Goal: Transaction & Acquisition: Book appointment/travel/reservation

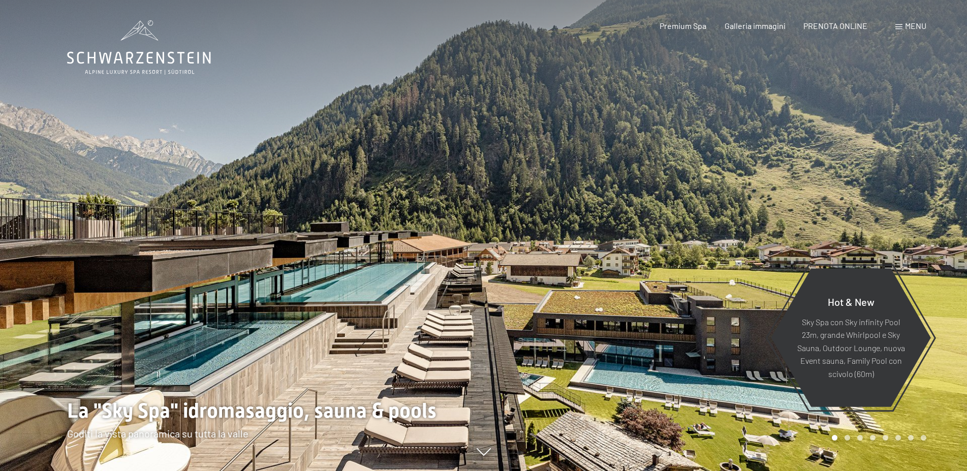
click at [911, 26] on span "Menu" at bounding box center [915, 26] width 21 height 10
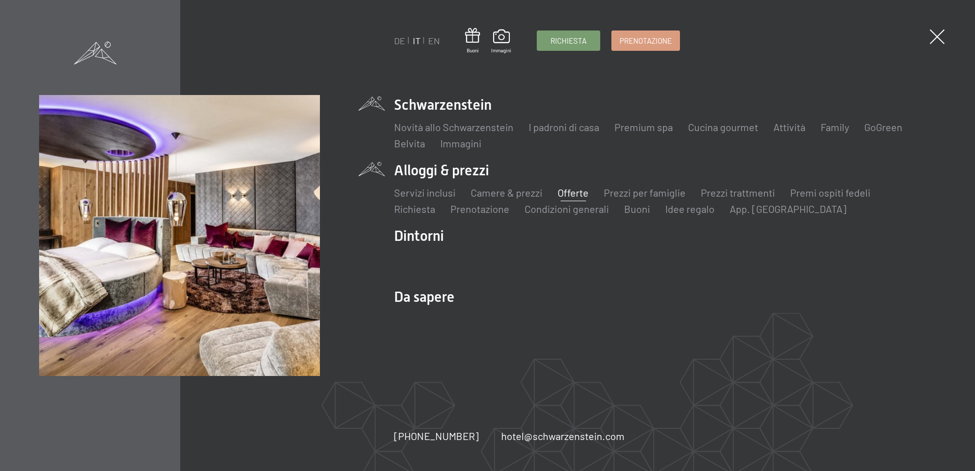
click at [583, 193] on link "Offerte" at bounding box center [573, 192] width 31 height 12
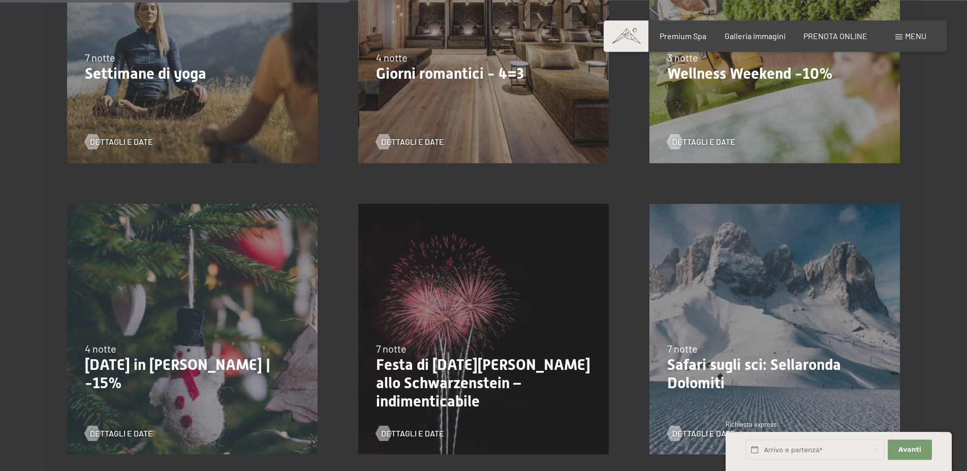
scroll to position [1088, 0]
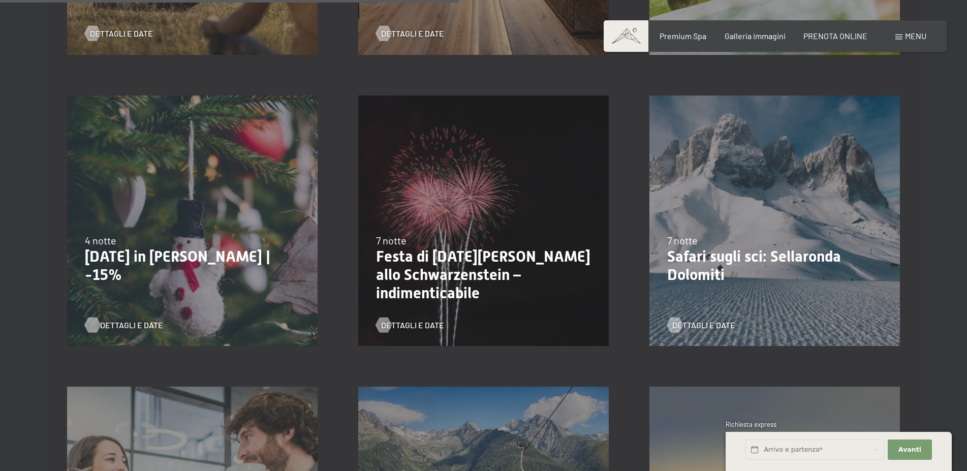
click at [132, 324] on span "Dettagli e Date" at bounding box center [131, 324] width 63 height 11
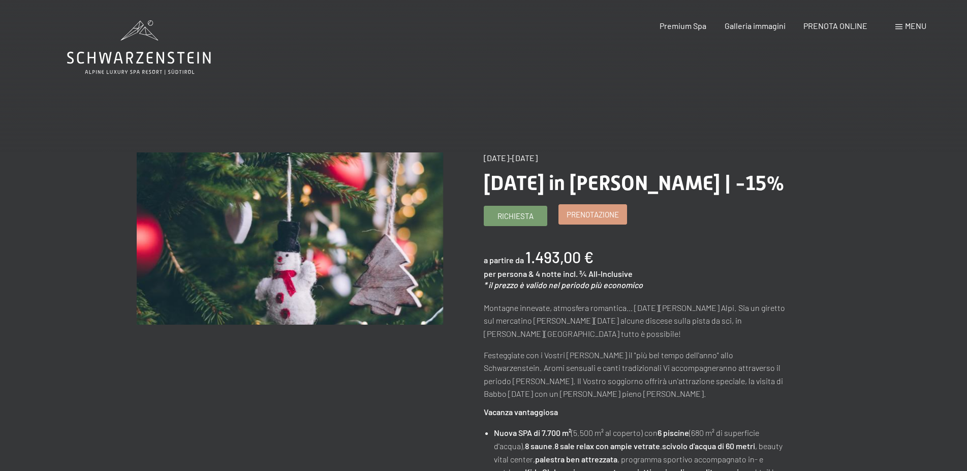
click at [603, 211] on span "Prenotazione" at bounding box center [592, 214] width 52 height 11
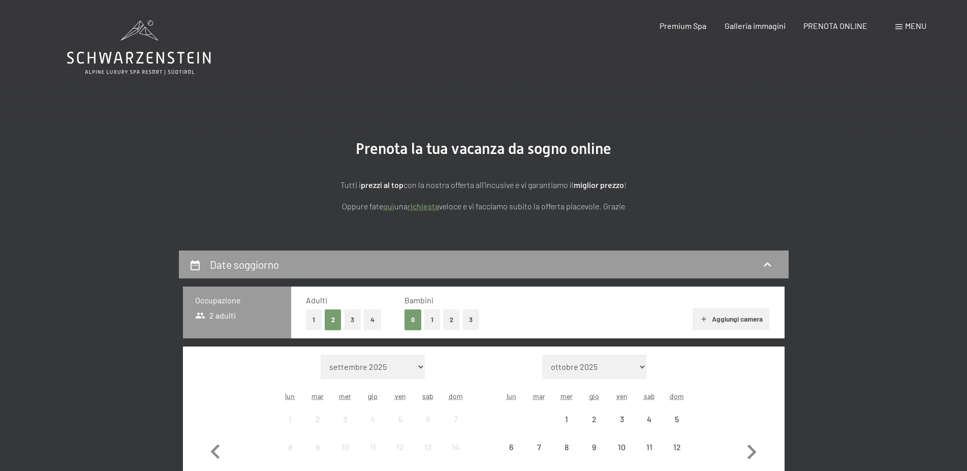
select select "2025-12-01"
select select "2026-01-01"
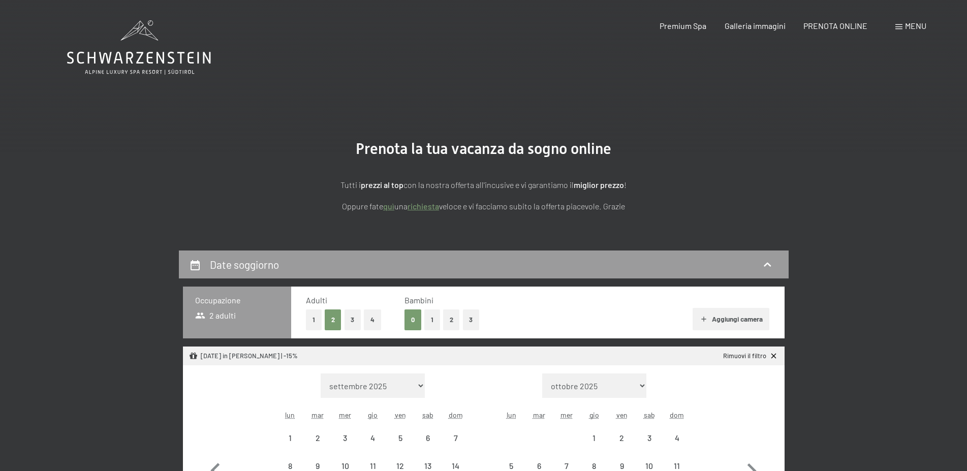
select select "2025-12-01"
select select "2026-01-01"
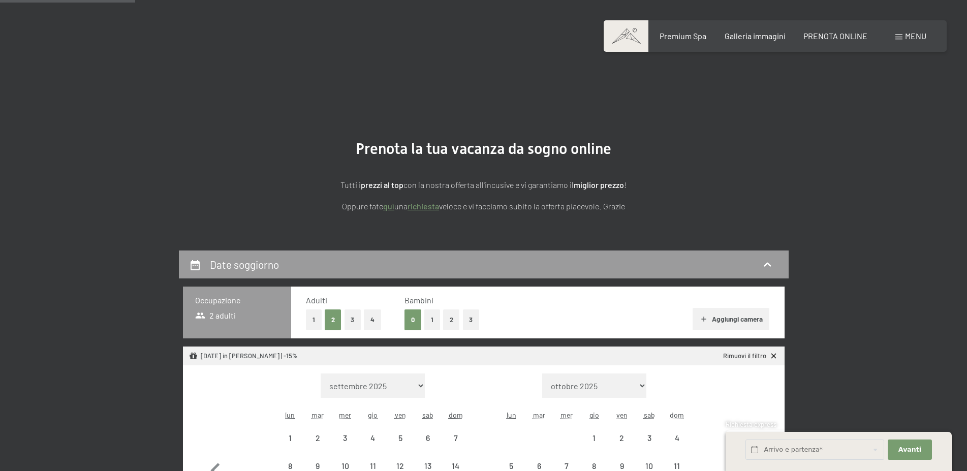
scroll to position [155, 0]
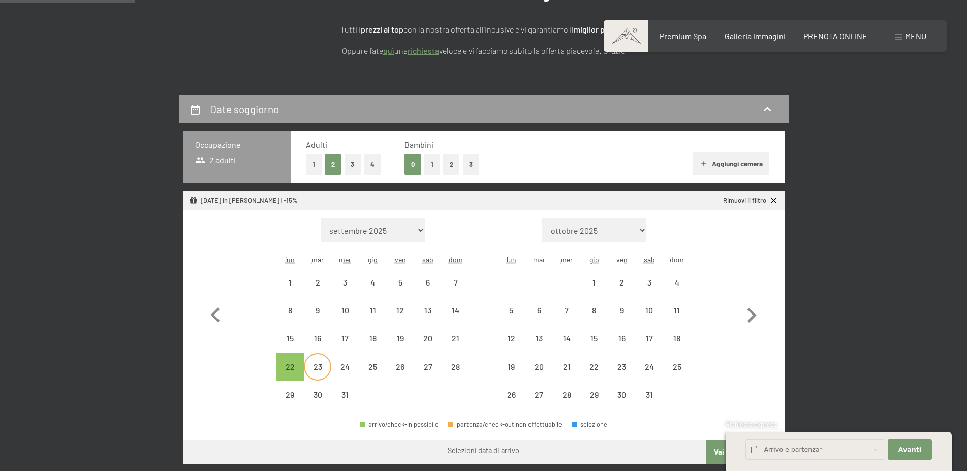
click at [325, 366] on div "23" at bounding box center [317, 375] width 25 height 25
select select "2025-12-01"
select select "2026-01-01"
click at [466, 366] on div "28" at bounding box center [454, 375] width 25 height 25
select select "2025-12-01"
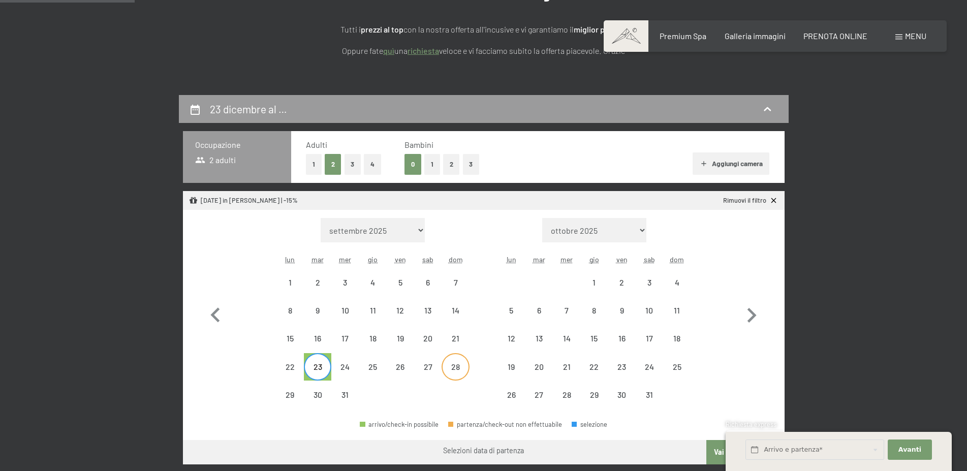
select select "2026-01-01"
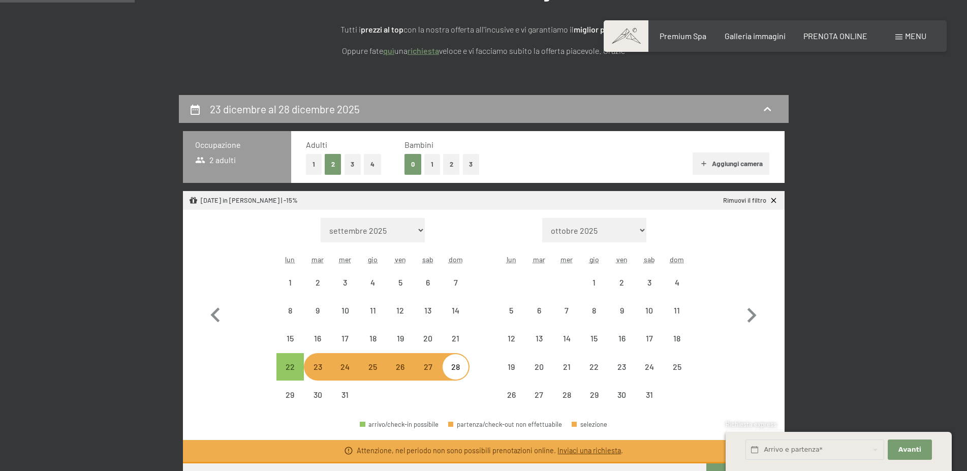
select select "2025-12-01"
select select "2026-01-01"
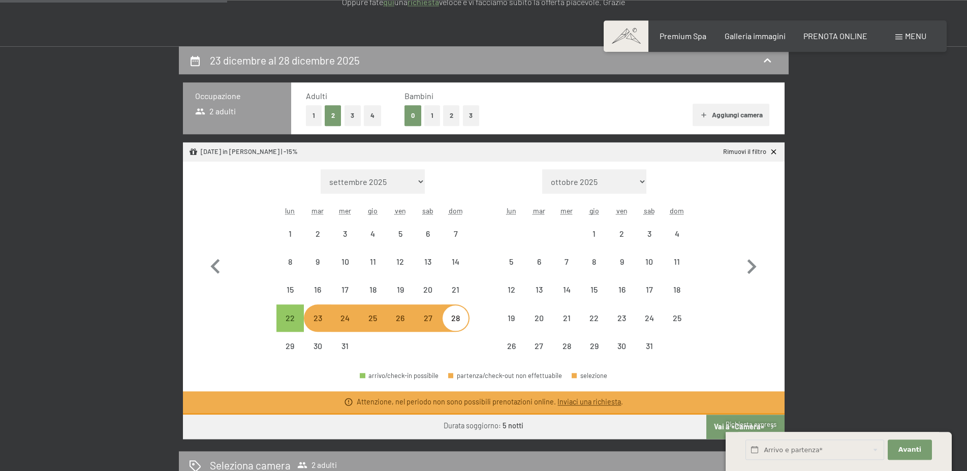
scroll to position [259, 0]
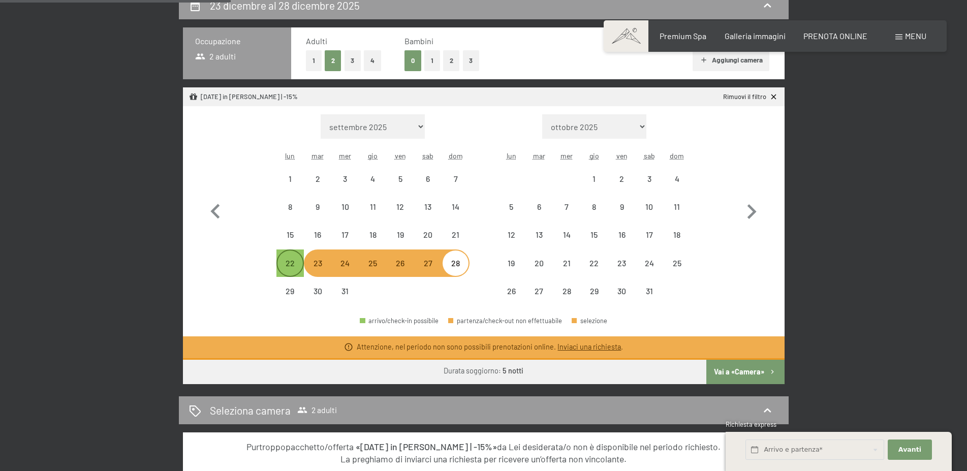
click at [290, 267] on div "22" at bounding box center [289, 271] width 25 height 25
select select "[DATE]"
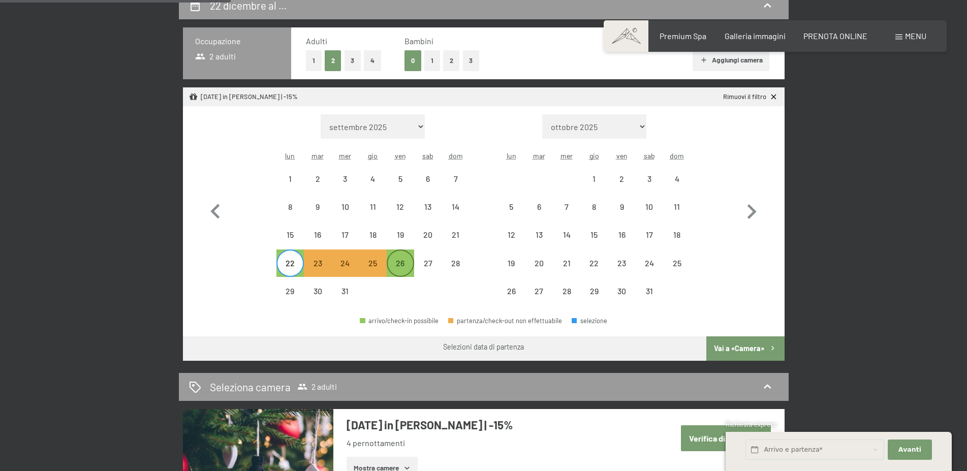
click at [399, 270] on div "26" at bounding box center [400, 271] width 25 height 25
select select "[DATE]"
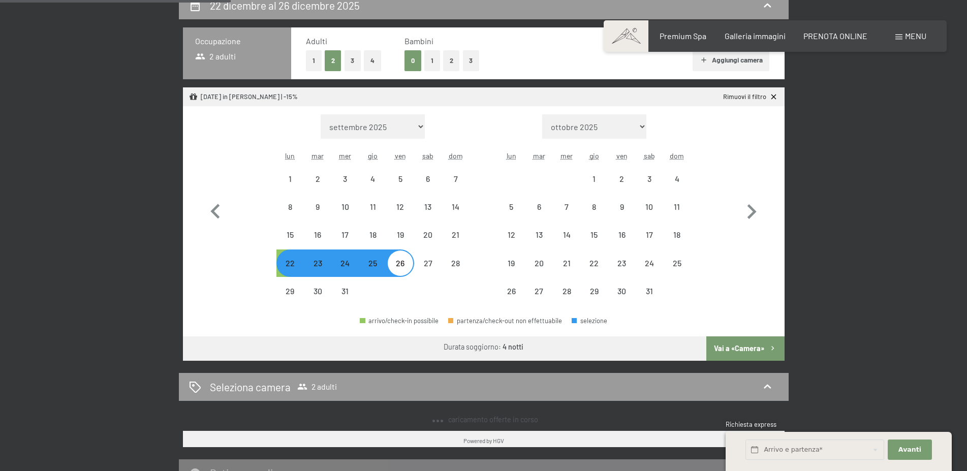
select select "[DATE]"
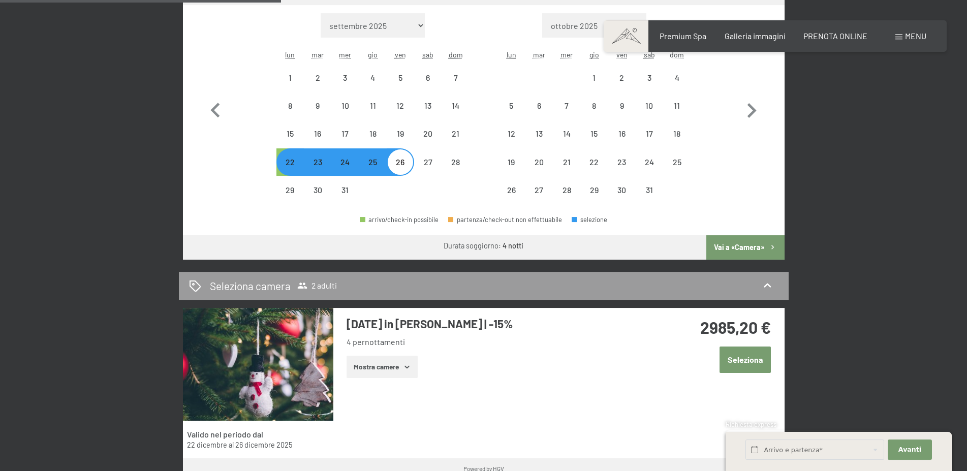
scroll to position [363, 0]
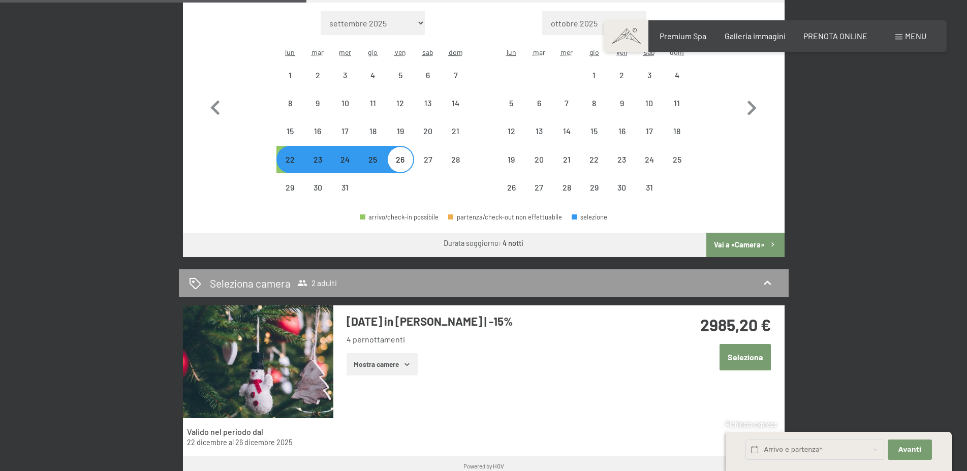
click at [317, 162] on div "23" at bounding box center [317, 167] width 25 height 25
select select "[DATE]"
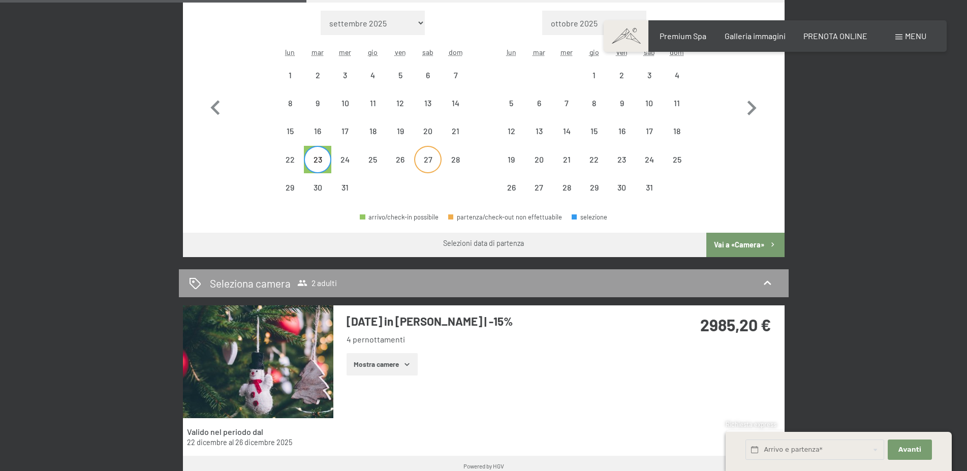
click at [435, 159] on div "27" at bounding box center [427, 167] width 25 height 25
select select "[DATE]"
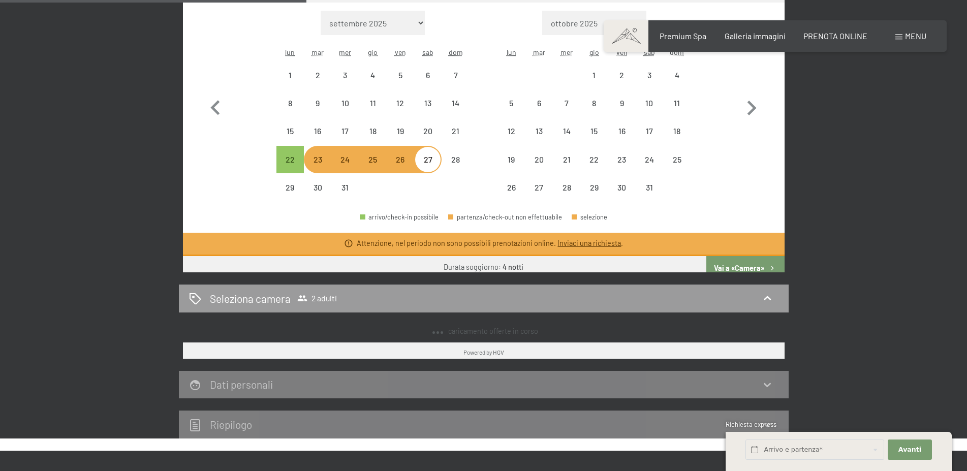
select select "[DATE]"
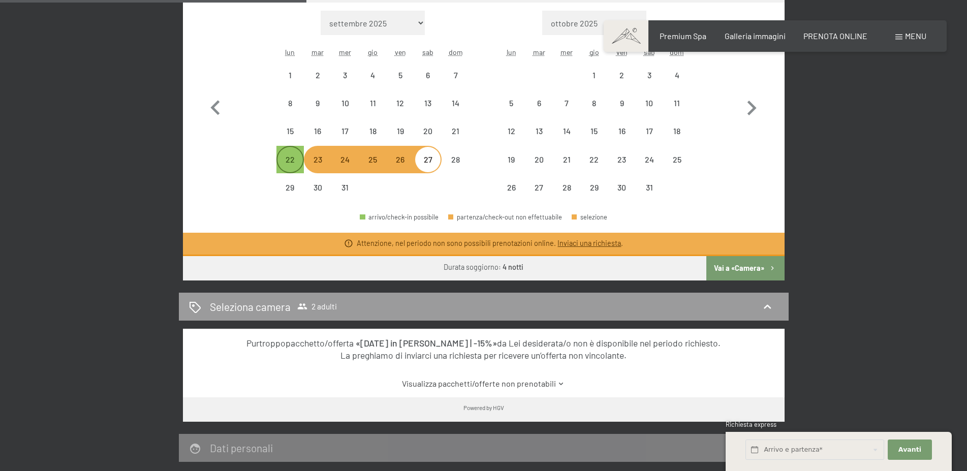
click at [282, 161] on div "22" at bounding box center [289, 167] width 25 height 25
select select "[DATE]"
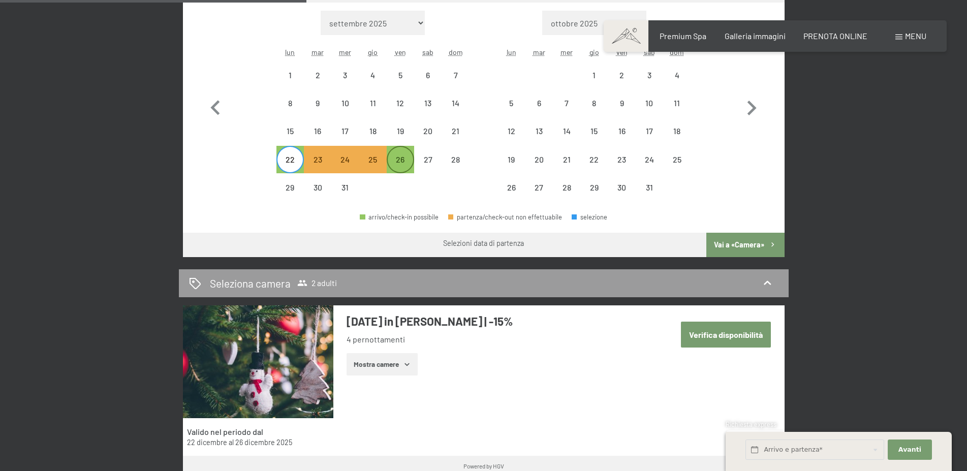
click at [398, 160] on div "26" at bounding box center [400, 167] width 25 height 25
select select "[DATE]"
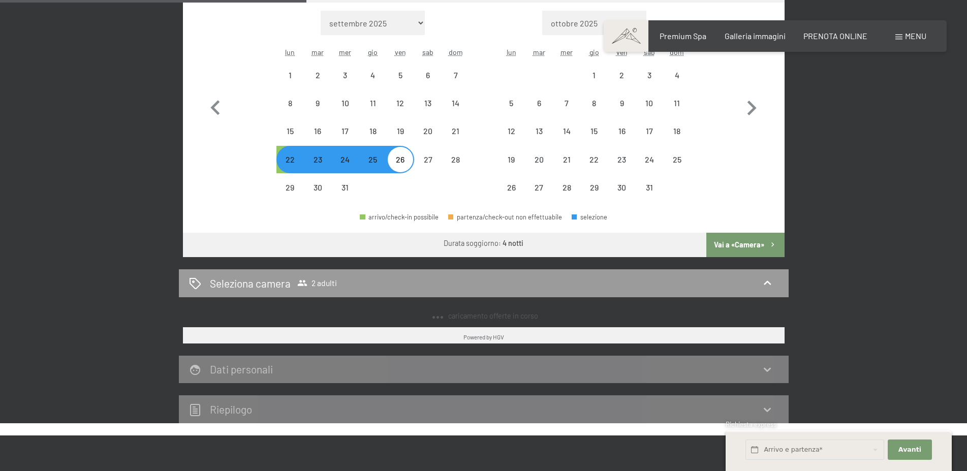
select select "[DATE]"
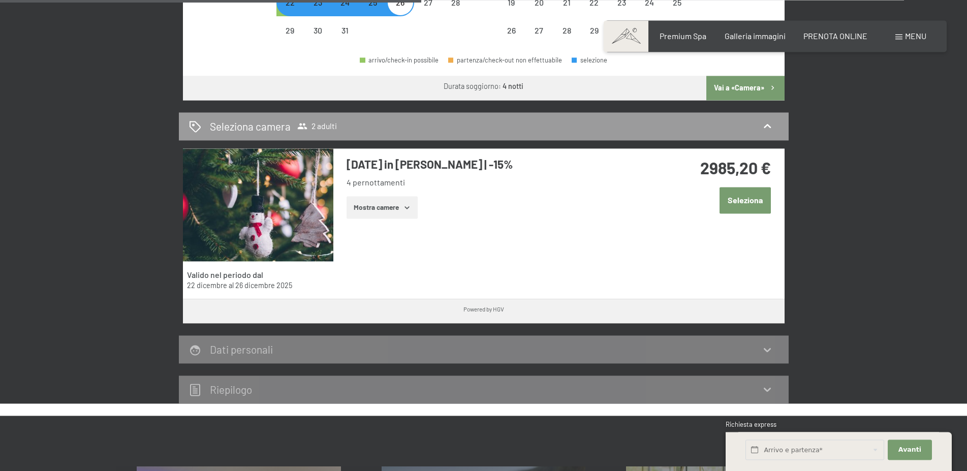
scroll to position [518, 0]
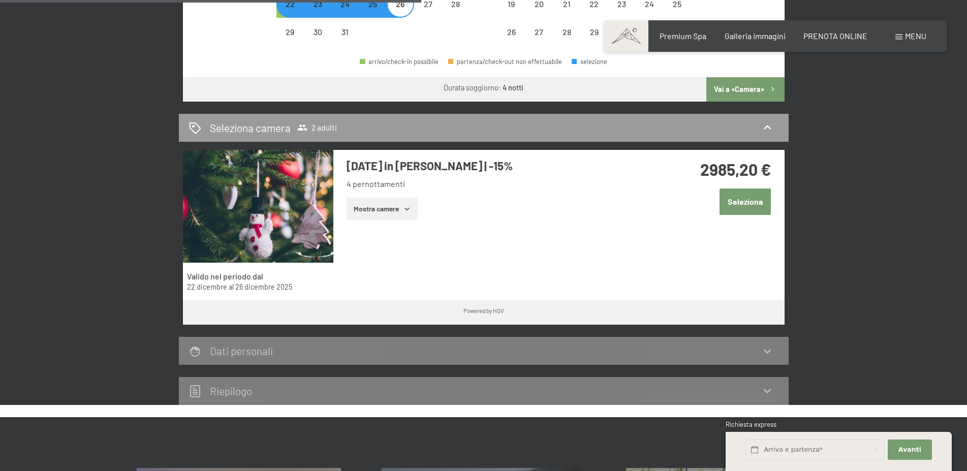
click at [408, 206] on icon "button" at bounding box center [407, 209] width 8 height 8
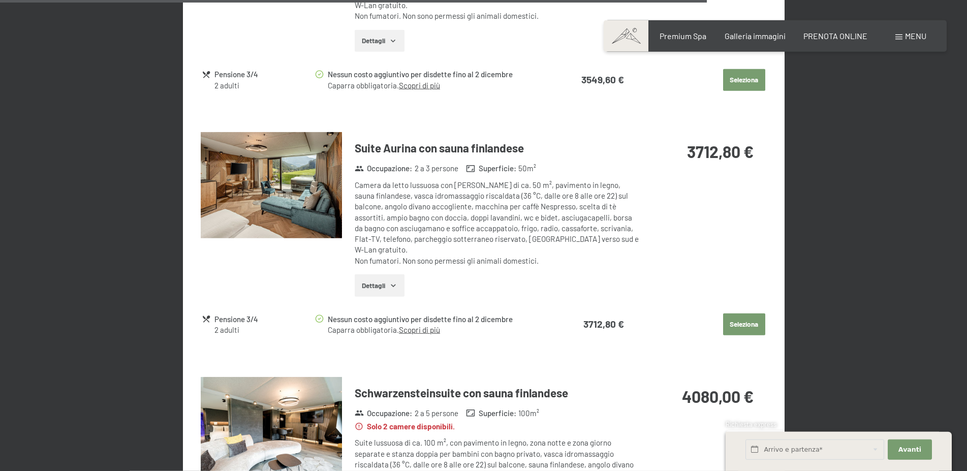
scroll to position [2383, 0]
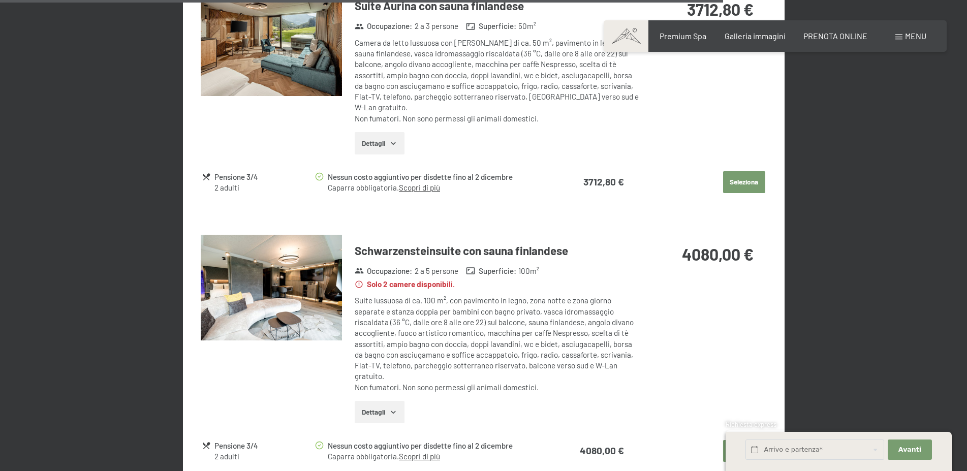
click at [309, 260] on img at bounding box center [271, 288] width 141 height 106
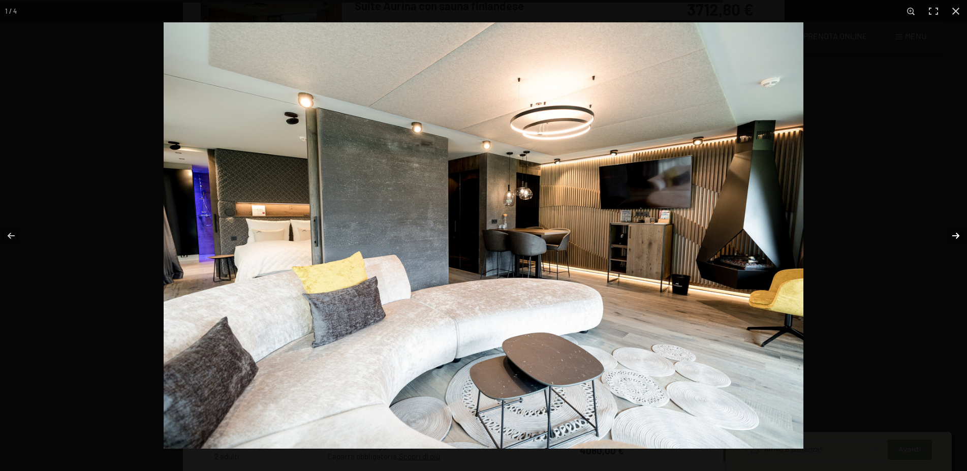
click at [946, 233] on button "button" at bounding box center [949, 235] width 36 height 51
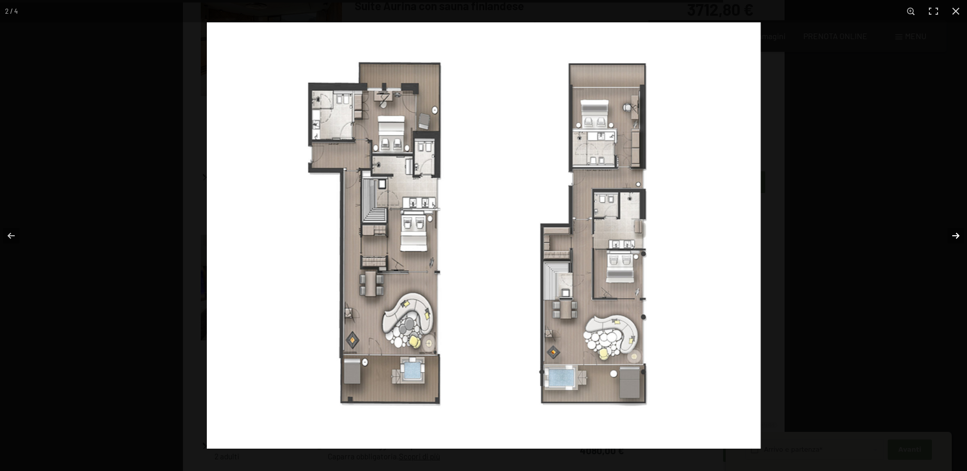
click at [951, 244] on button "button" at bounding box center [949, 235] width 36 height 51
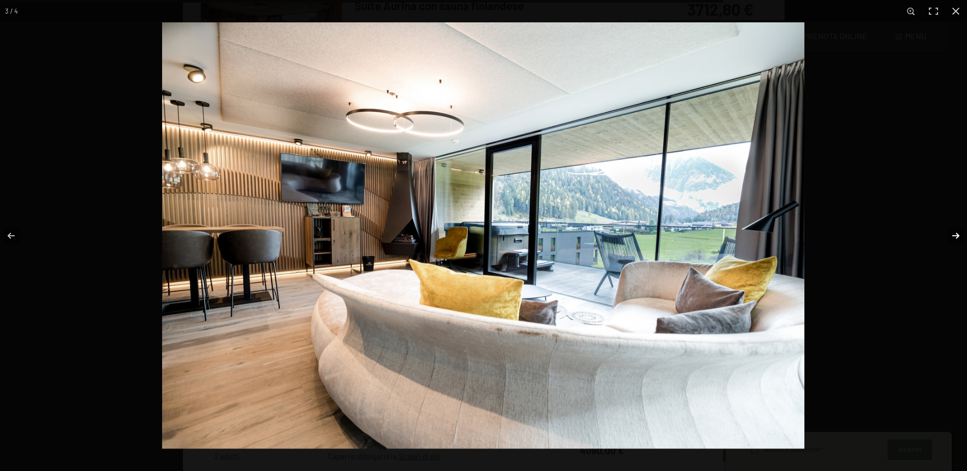
click at [949, 235] on button "button" at bounding box center [949, 235] width 36 height 51
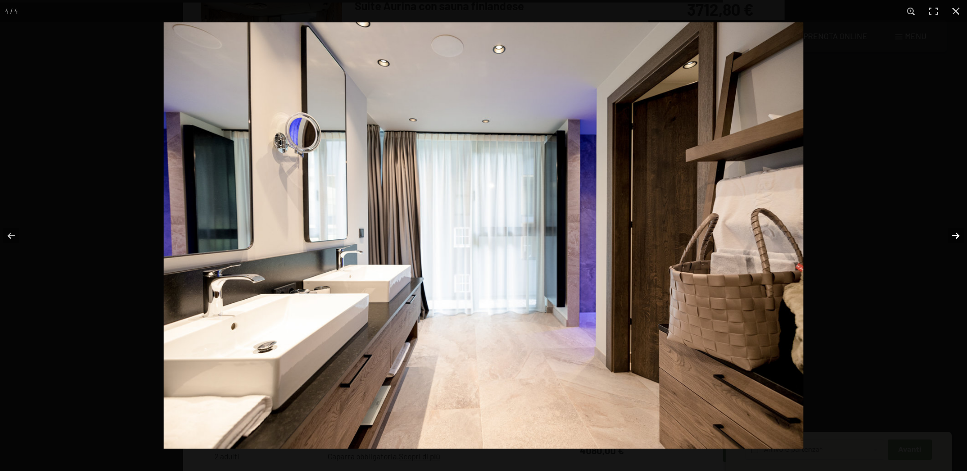
click at [949, 236] on button "button" at bounding box center [949, 235] width 36 height 51
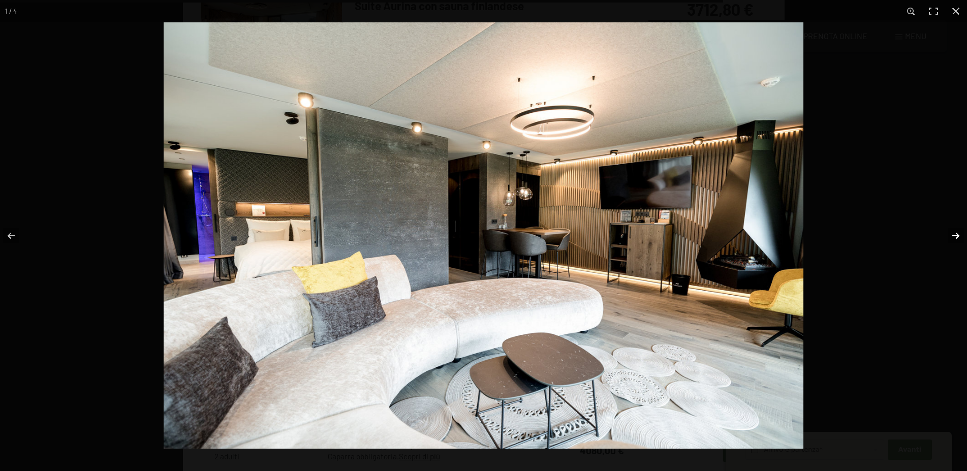
click at [949, 236] on button "button" at bounding box center [949, 235] width 36 height 51
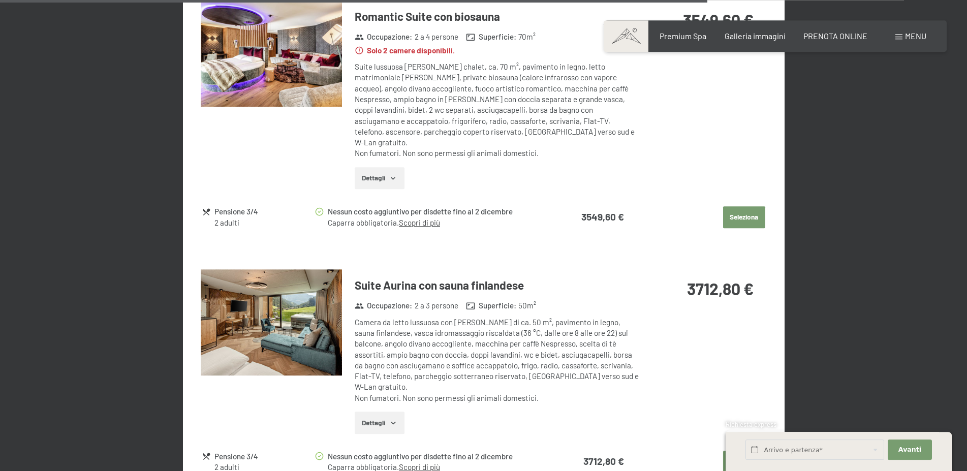
scroll to position [2072, 0]
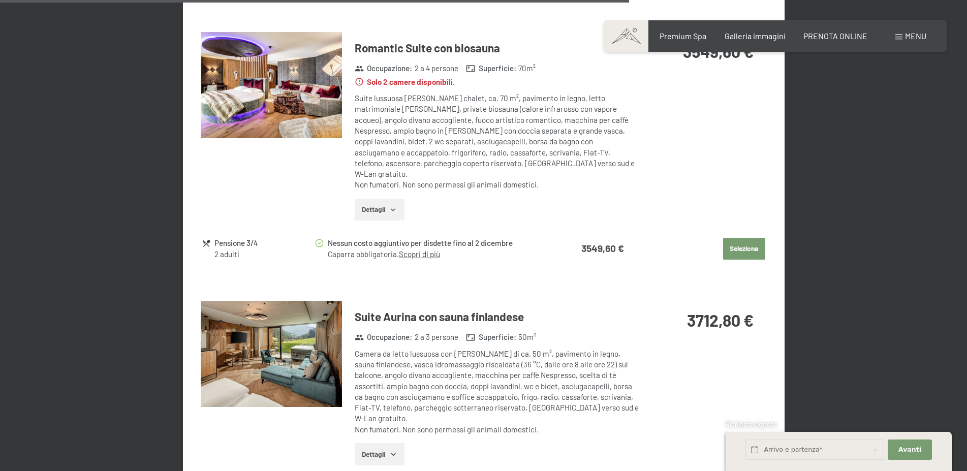
click at [290, 324] on img at bounding box center [271, 354] width 141 height 106
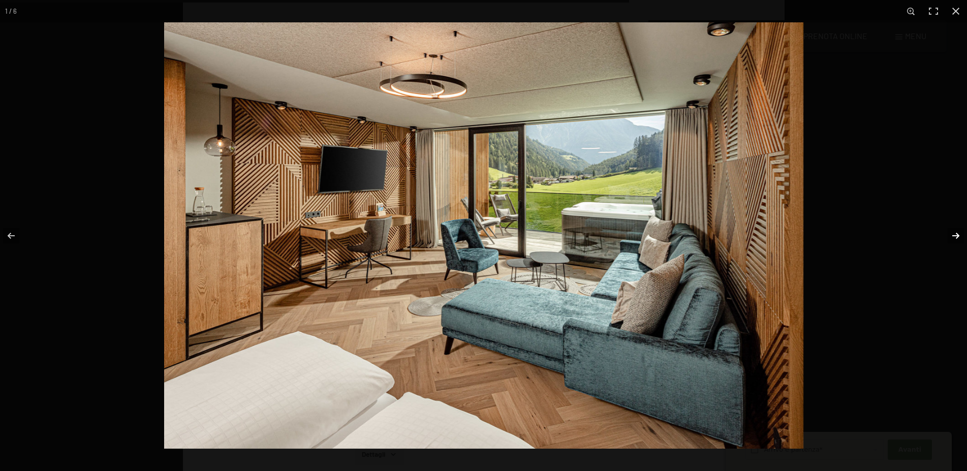
click at [953, 238] on button "button" at bounding box center [949, 235] width 36 height 51
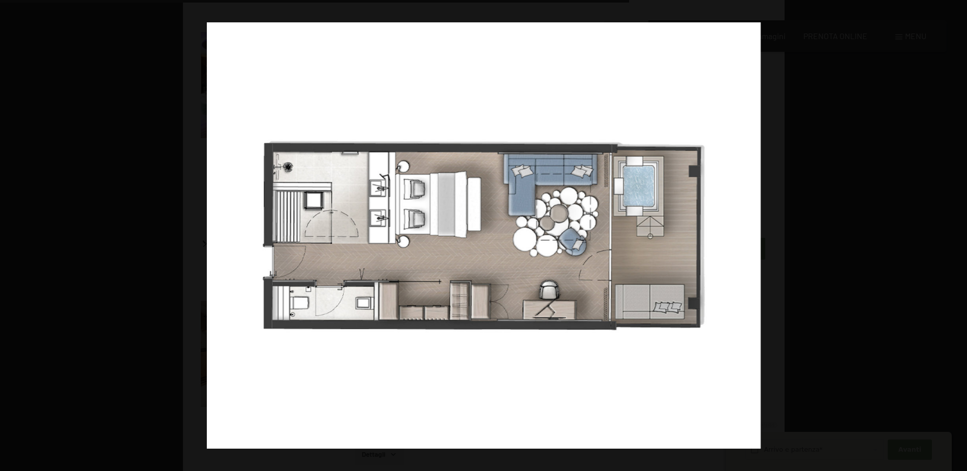
click at [954, 237] on button "button" at bounding box center [949, 235] width 36 height 51
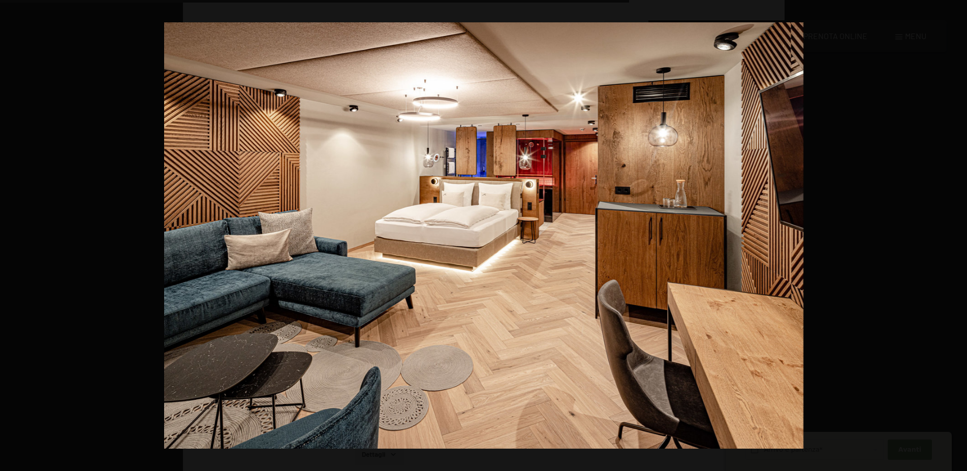
click at [954, 237] on button "button" at bounding box center [949, 235] width 36 height 51
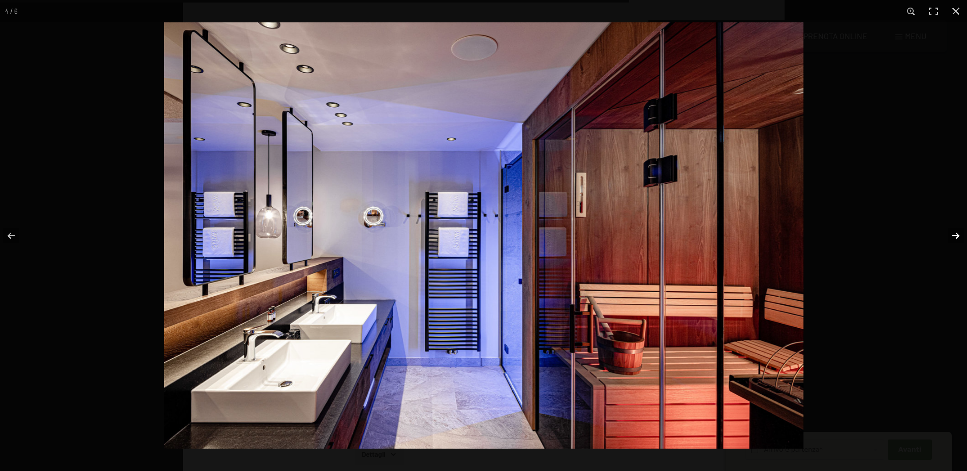
click at [958, 234] on button "button" at bounding box center [949, 235] width 36 height 51
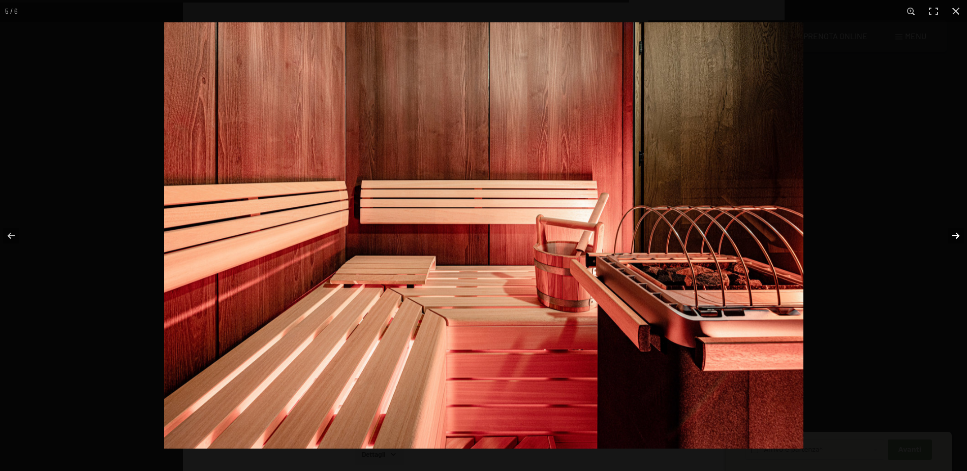
click at [958, 234] on button "button" at bounding box center [949, 235] width 36 height 51
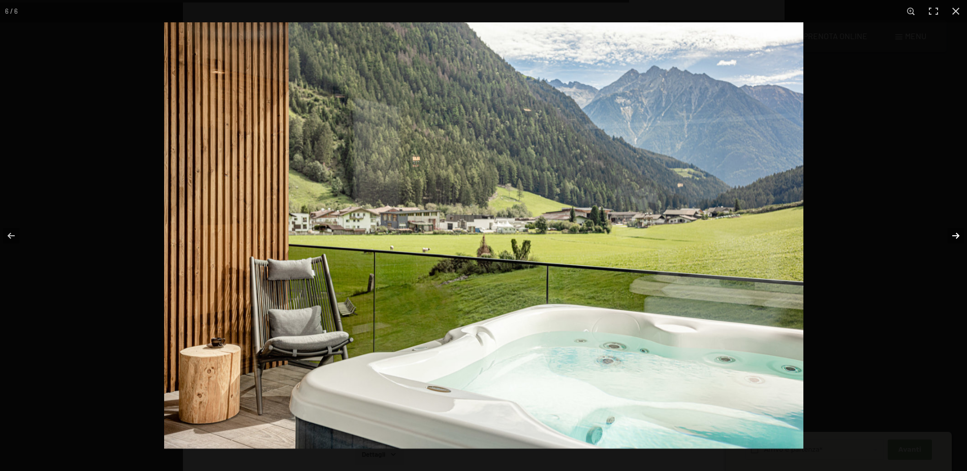
click at [958, 234] on button "button" at bounding box center [949, 235] width 36 height 51
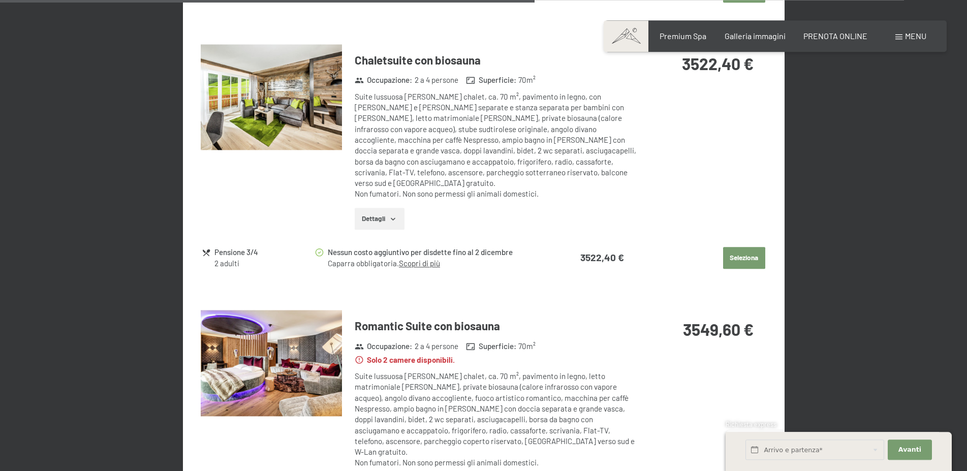
scroll to position [1761, 0]
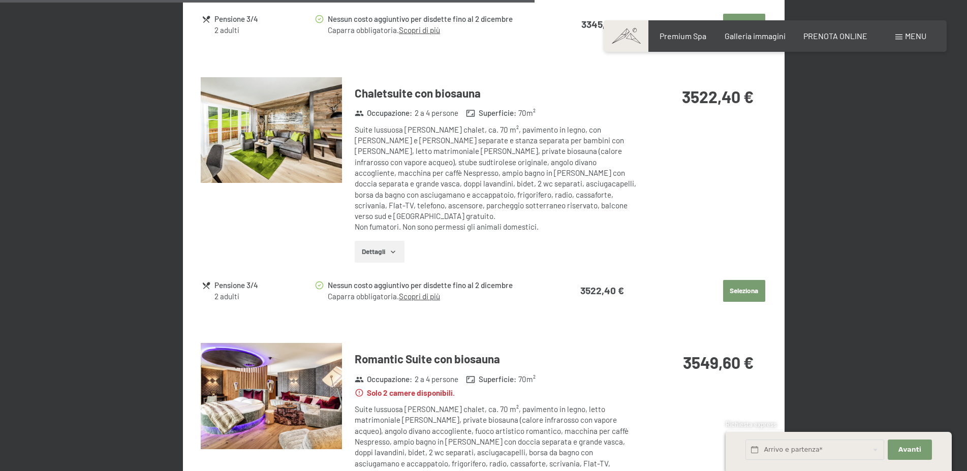
click at [283, 364] on img at bounding box center [271, 396] width 141 height 106
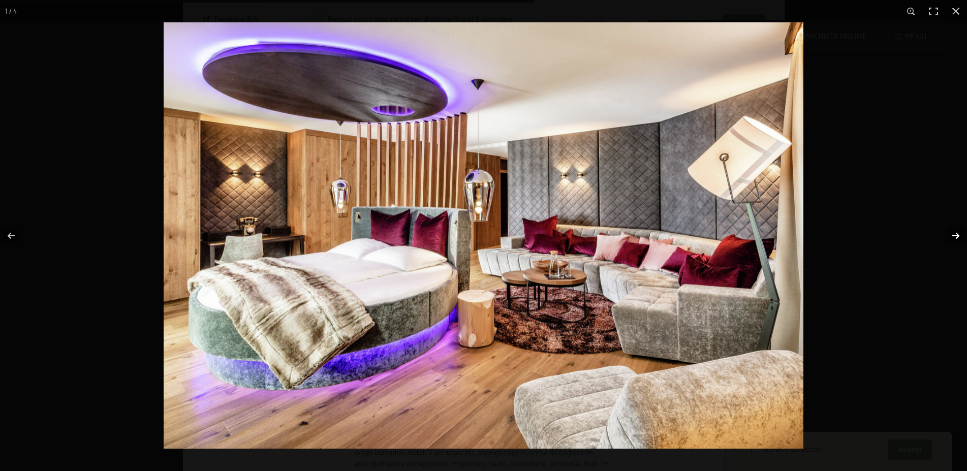
click at [955, 233] on button "button" at bounding box center [949, 235] width 36 height 51
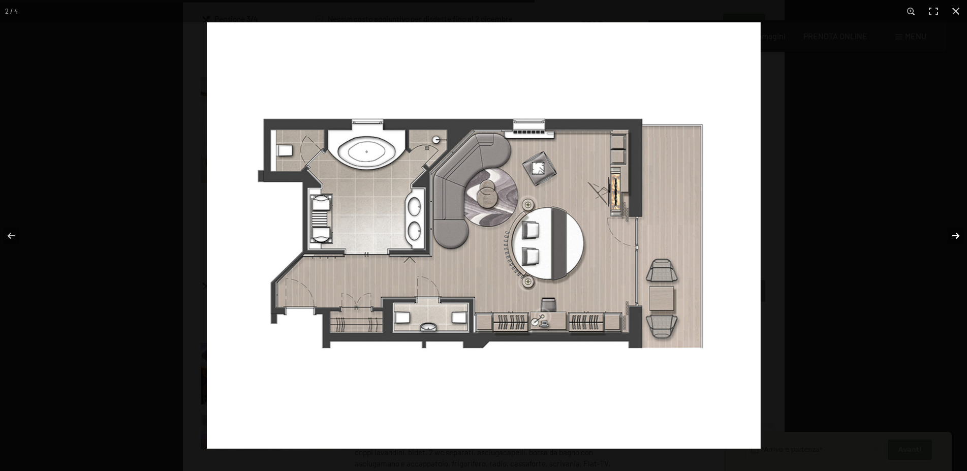
click at [955, 232] on button "button" at bounding box center [949, 235] width 36 height 51
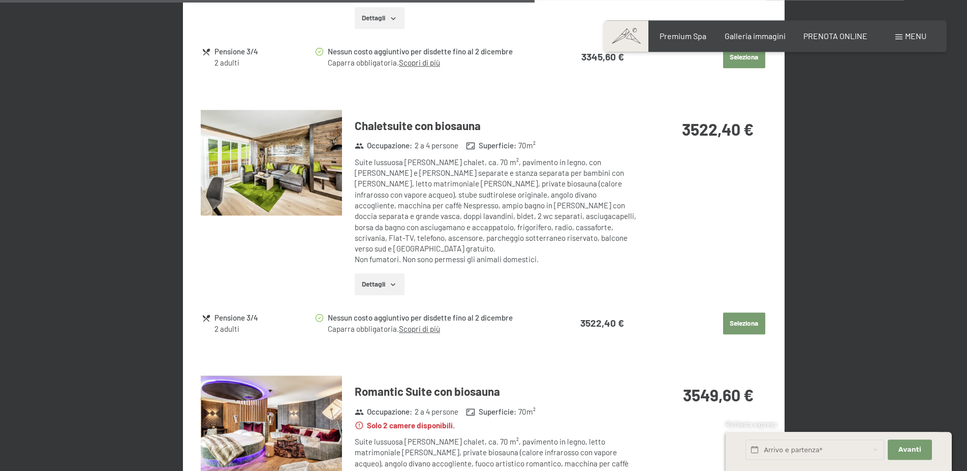
scroll to position [1710, 0]
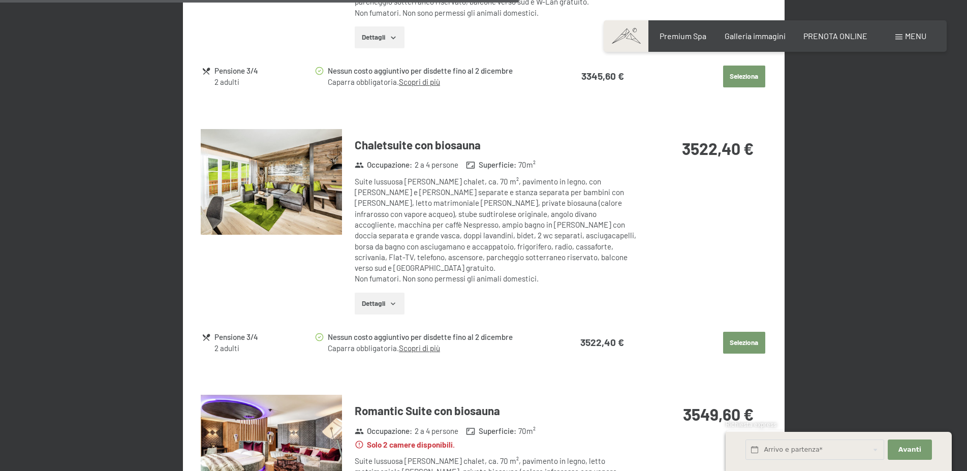
click at [302, 199] on img at bounding box center [271, 182] width 141 height 106
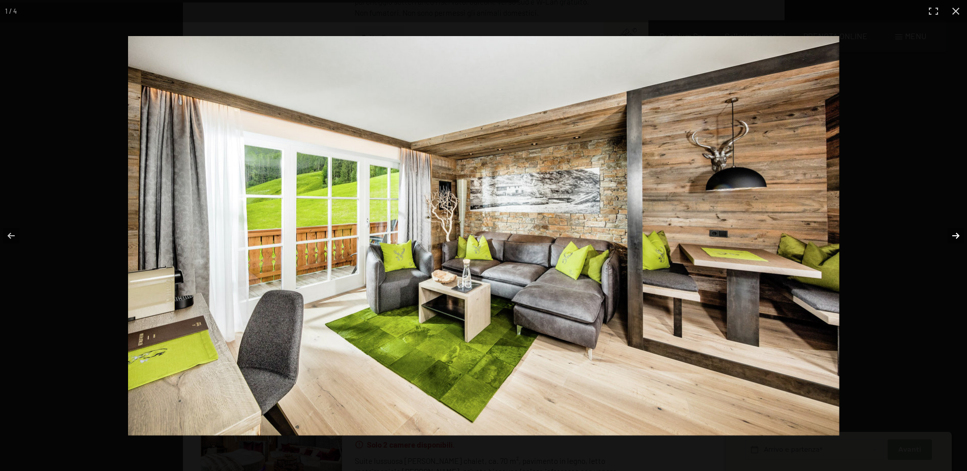
click at [957, 226] on button "button" at bounding box center [949, 235] width 36 height 51
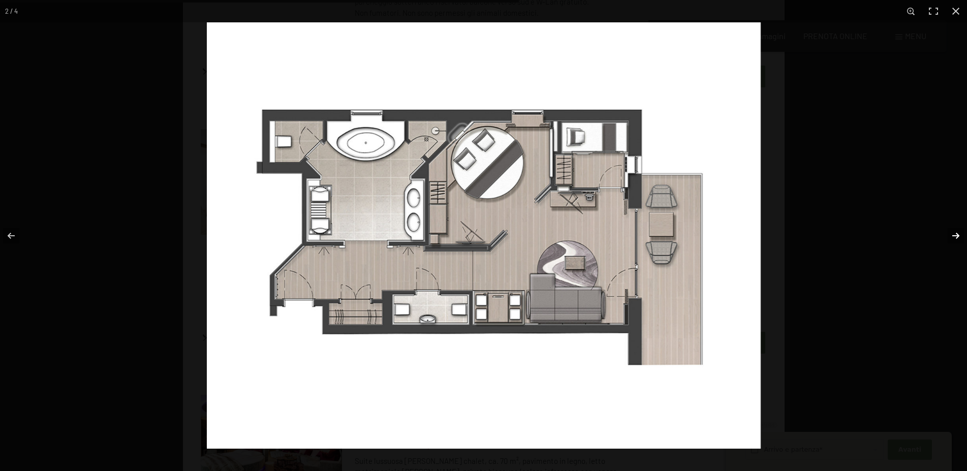
click at [957, 235] on button "button" at bounding box center [949, 235] width 36 height 51
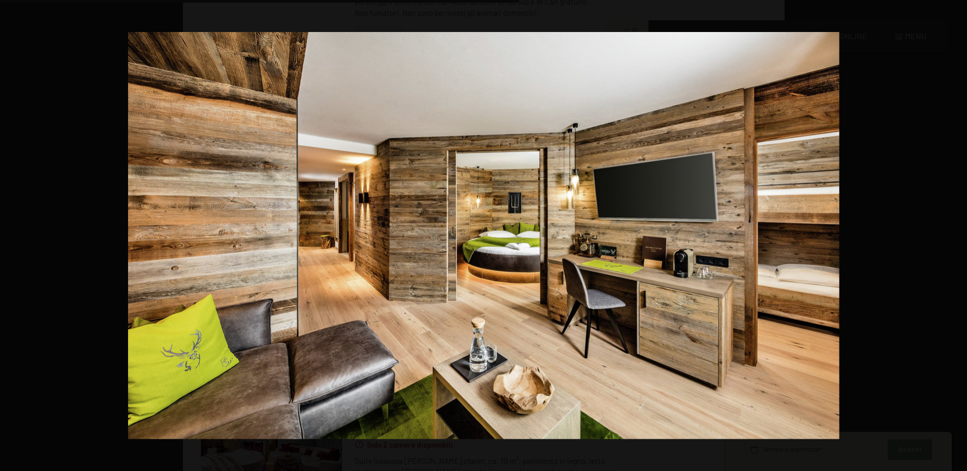
click at [957, 235] on button "button" at bounding box center [949, 235] width 36 height 51
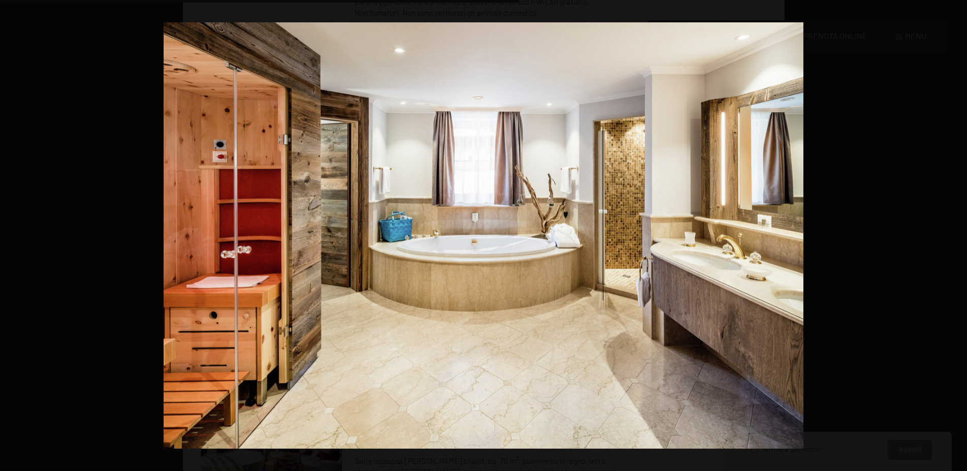
click at [957, 235] on button "button" at bounding box center [949, 235] width 36 height 51
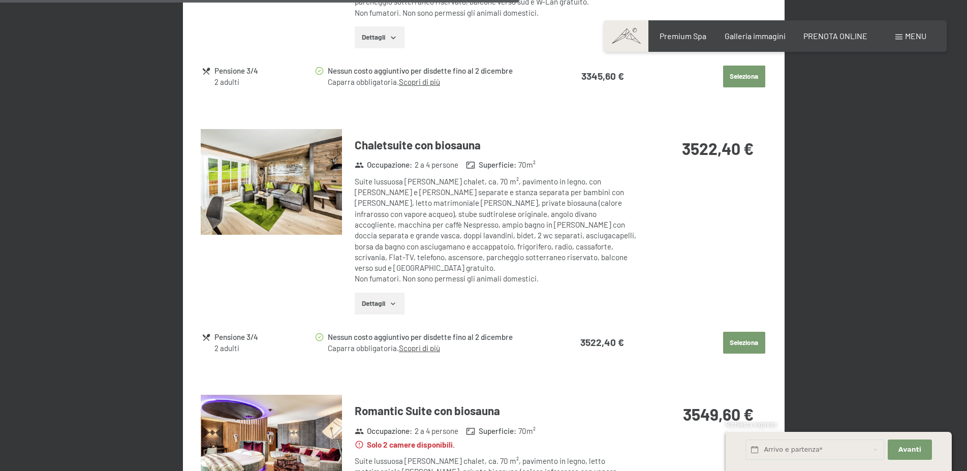
scroll to position [1451, 0]
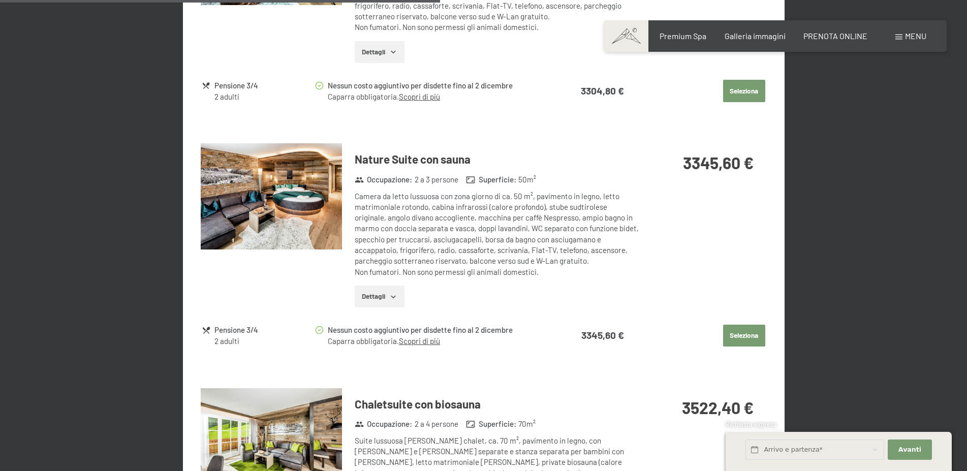
click at [260, 204] on img at bounding box center [271, 196] width 141 height 106
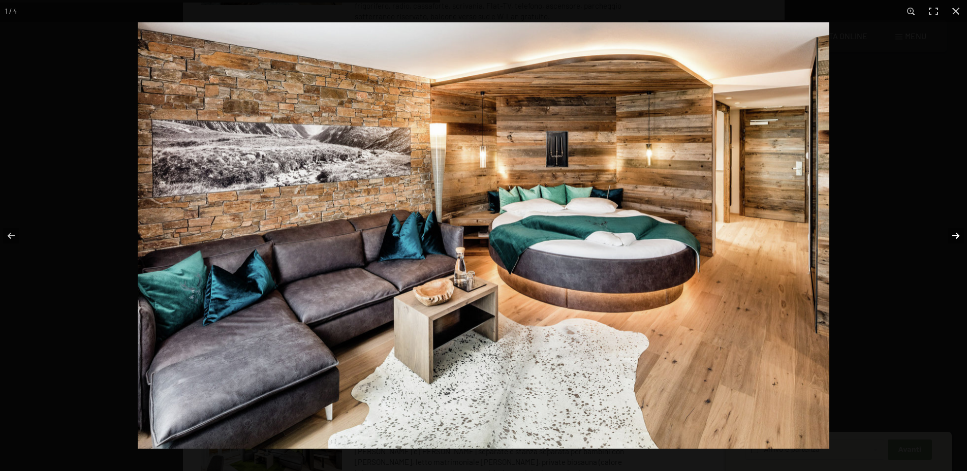
click at [957, 233] on button "button" at bounding box center [949, 235] width 36 height 51
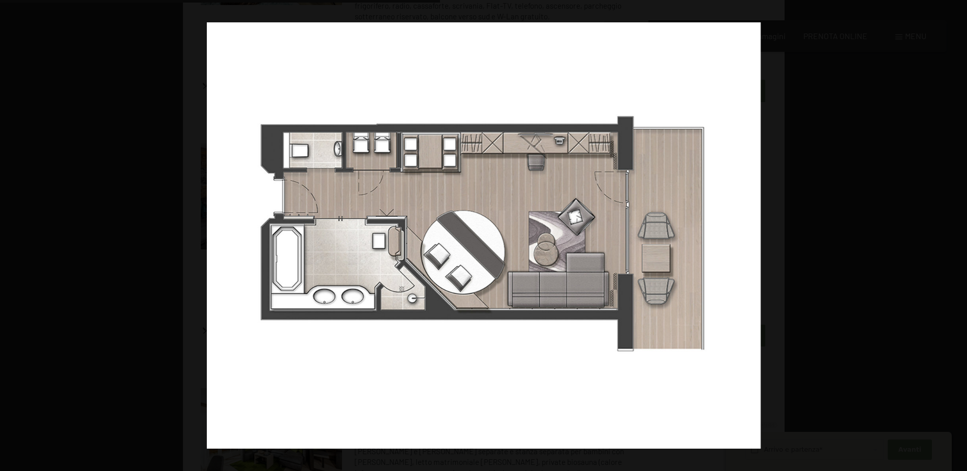
click at [957, 233] on button "button" at bounding box center [949, 235] width 36 height 51
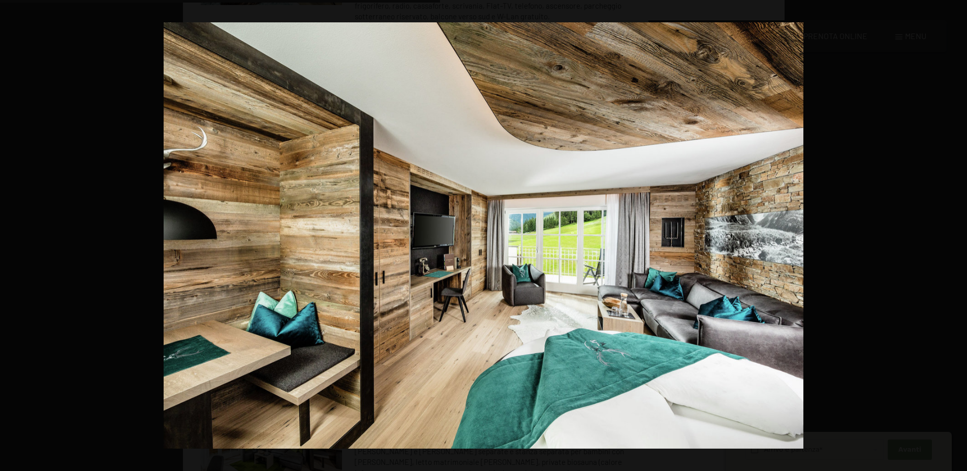
click at [957, 233] on button "button" at bounding box center [949, 235] width 36 height 51
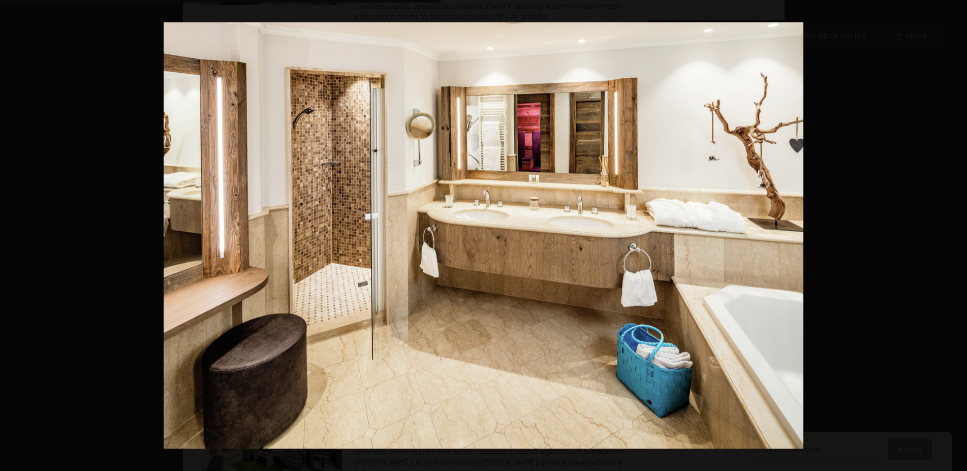
click at [957, 233] on button "button" at bounding box center [949, 235] width 36 height 51
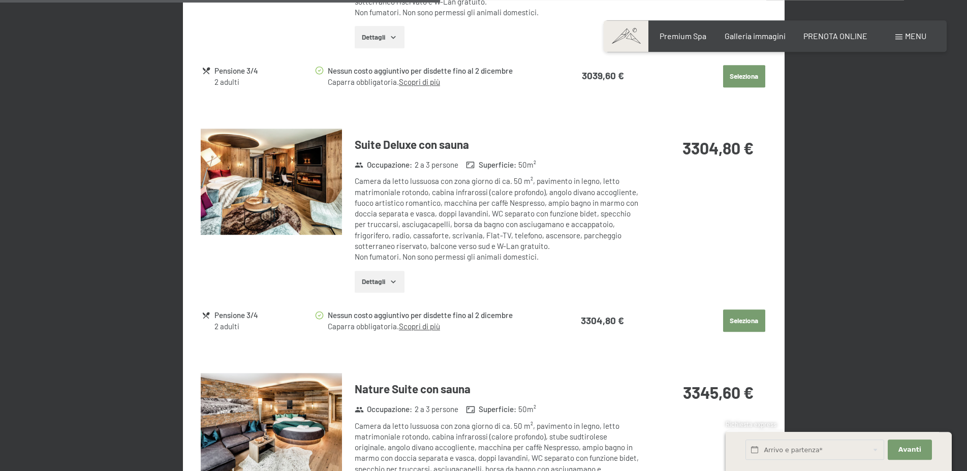
scroll to position [1192, 0]
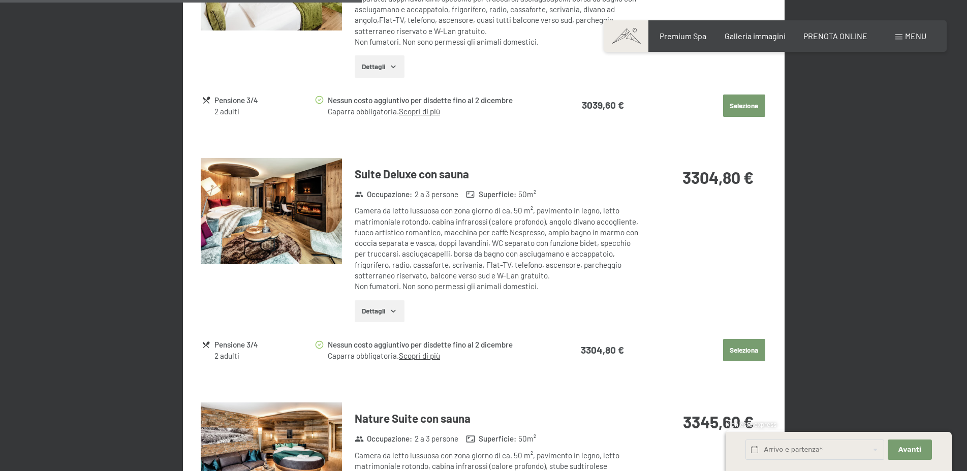
click at [306, 189] on img at bounding box center [271, 211] width 141 height 106
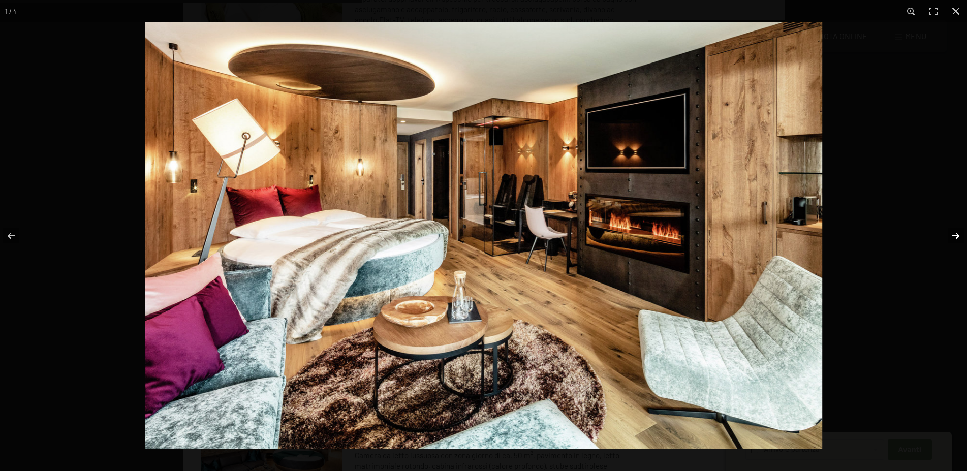
click at [957, 236] on button "button" at bounding box center [949, 235] width 36 height 51
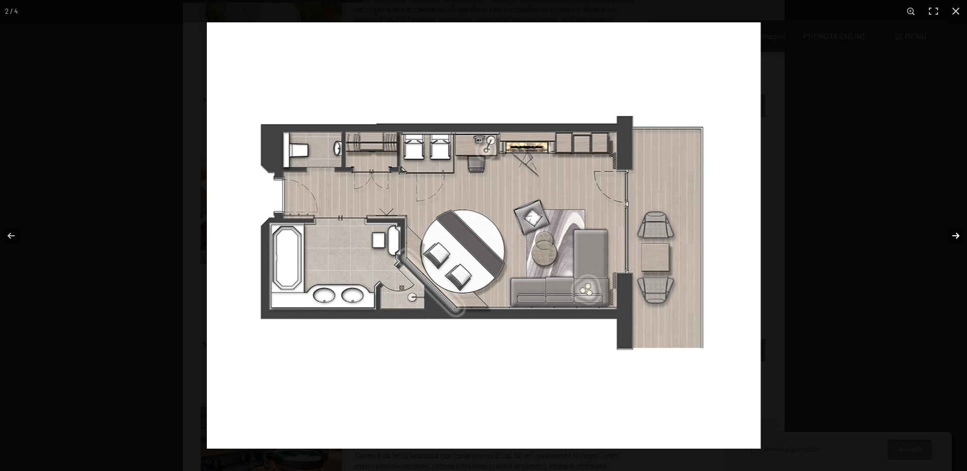
click at [957, 236] on button "button" at bounding box center [949, 235] width 36 height 51
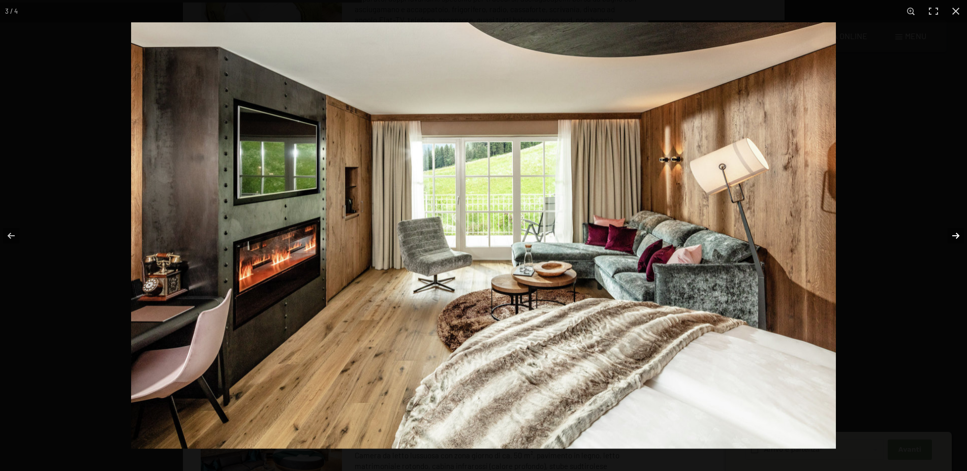
click at [957, 236] on button "button" at bounding box center [949, 235] width 36 height 51
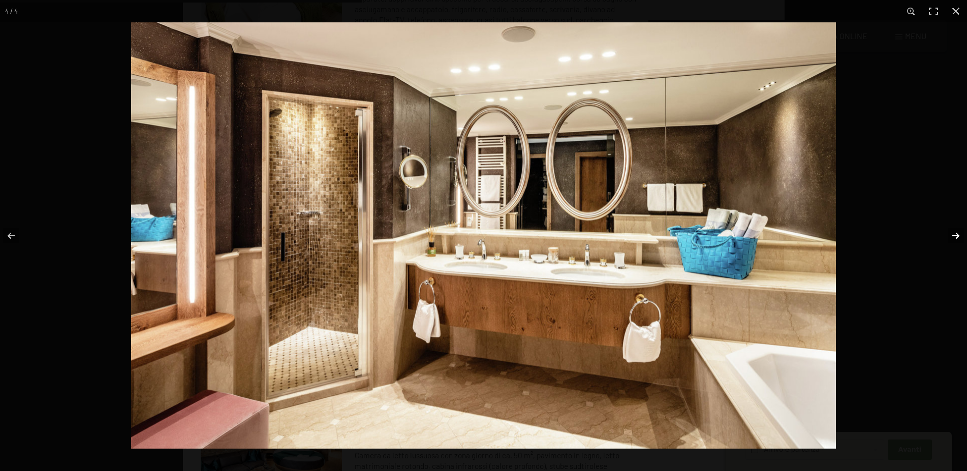
click at [957, 237] on button "button" at bounding box center [949, 235] width 36 height 51
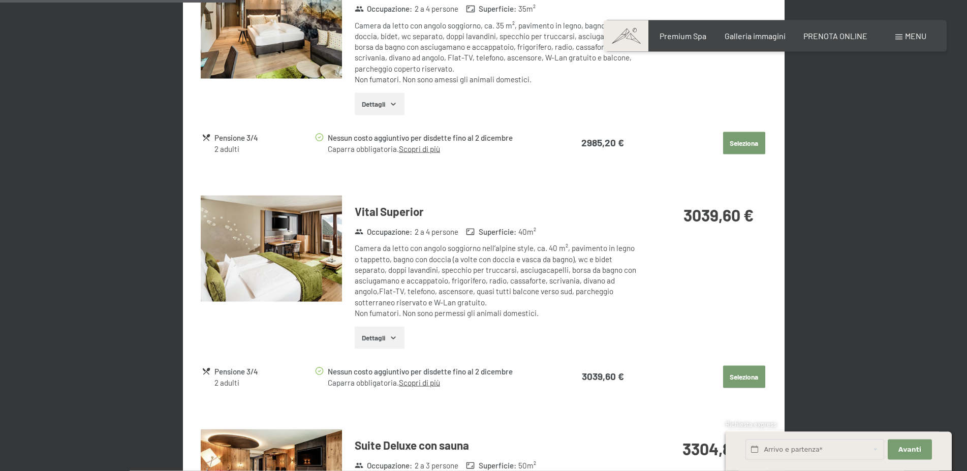
scroll to position [777, 0]
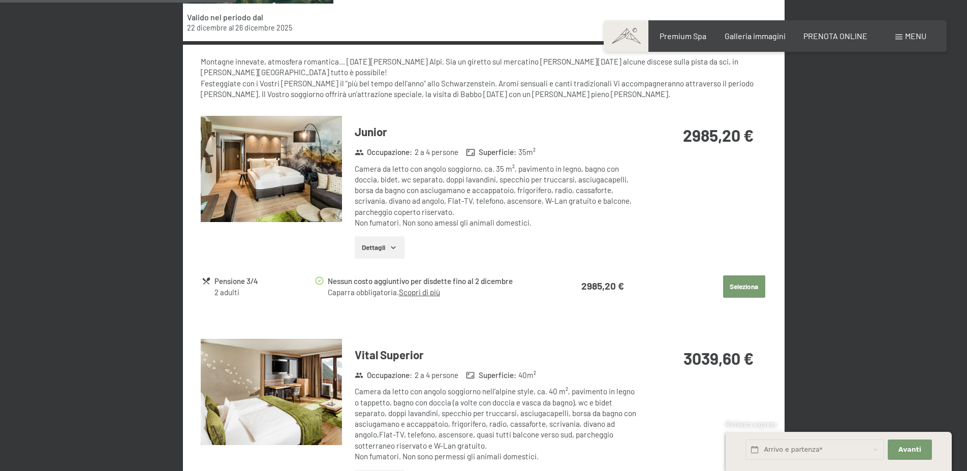
click at [303, 152] on img at bounding box center [271, 169] width 141 height 106
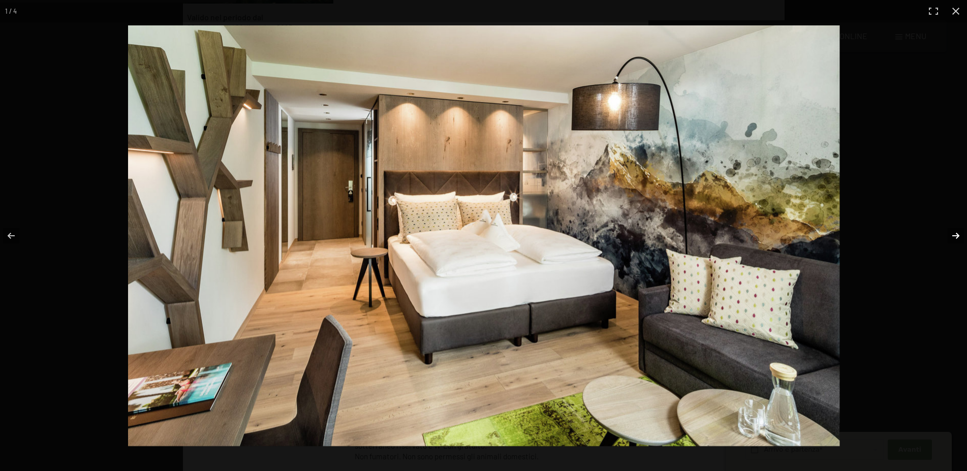
click at [953, 232] on button "button" at bounding box center [949, 235] width 36 height 51
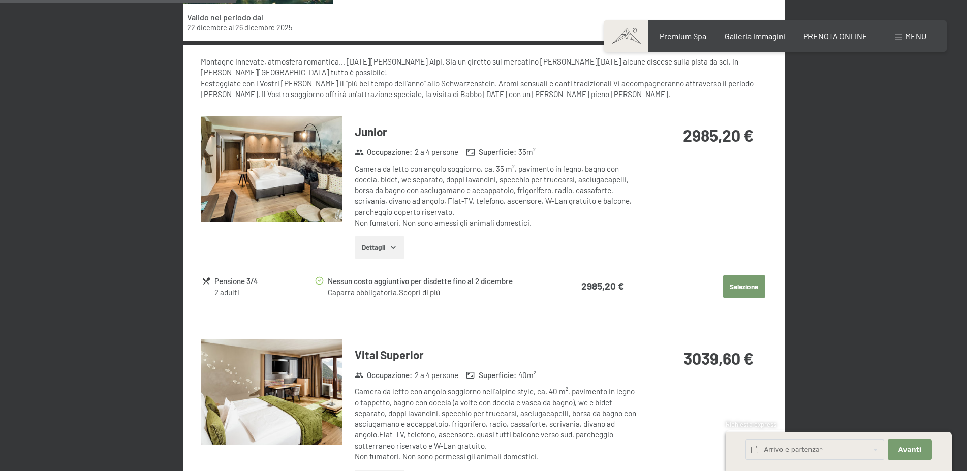
click at [285, 169] on img at bounding box center [271, 169] width 141 height 106
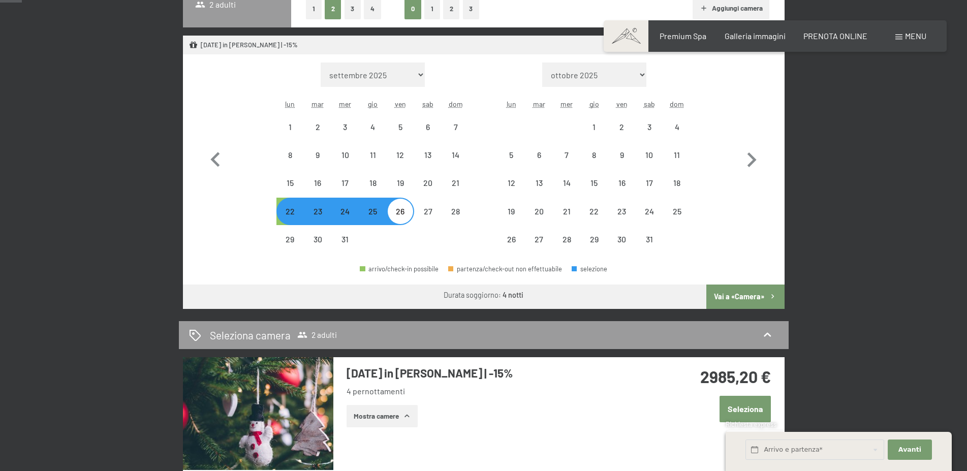
scroll to position [0, 0]
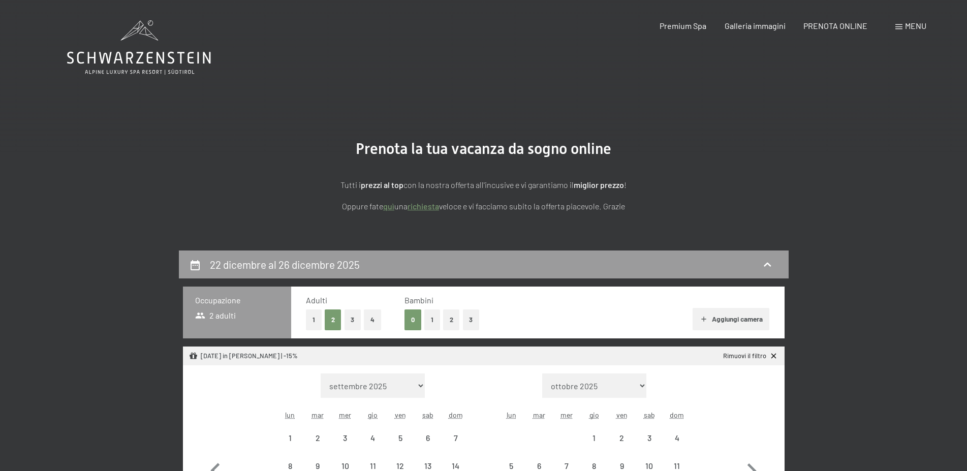
click at [183, 54] on icon at bounding box center [139, 47] width 144 height 54
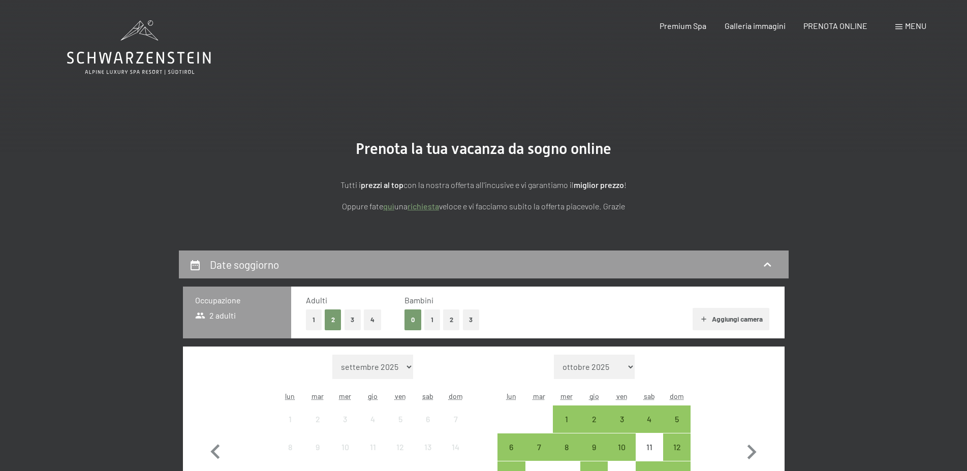
click at [102, 65] on icon at bounding box center [139, 47] width 144 height 54
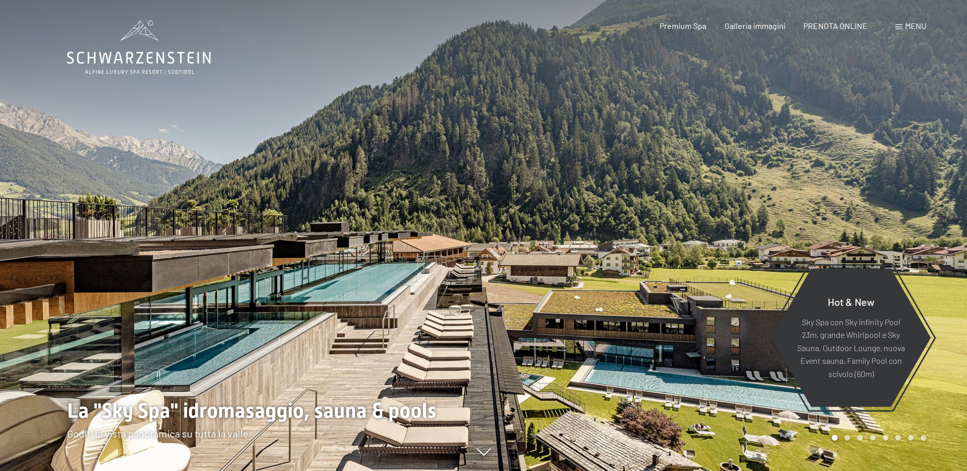
click at [900, 27] on span at bounding box center [898, 26] width 7 height 5
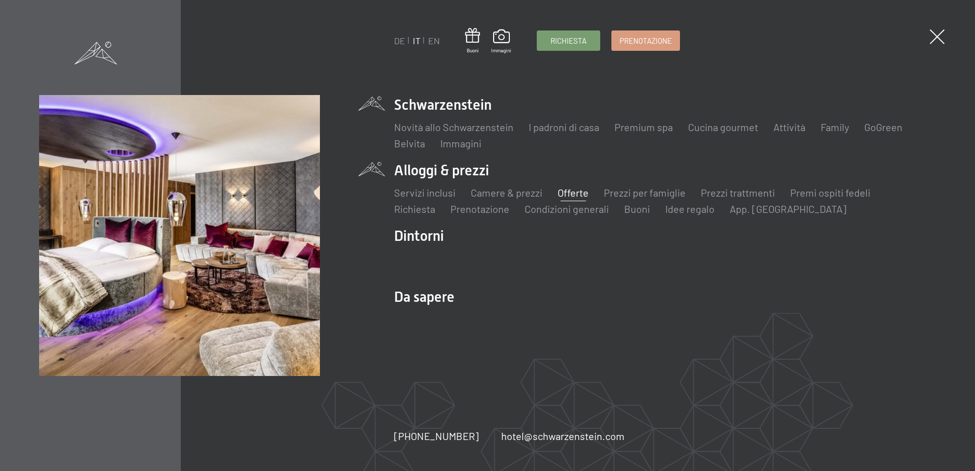
click at [573, 193] on link "Offerte" at bounding box center [573, 192] width 31 height 12
click at [566, 189] on link "Offerte" at bounding box center [573, 192] width 31 height 12
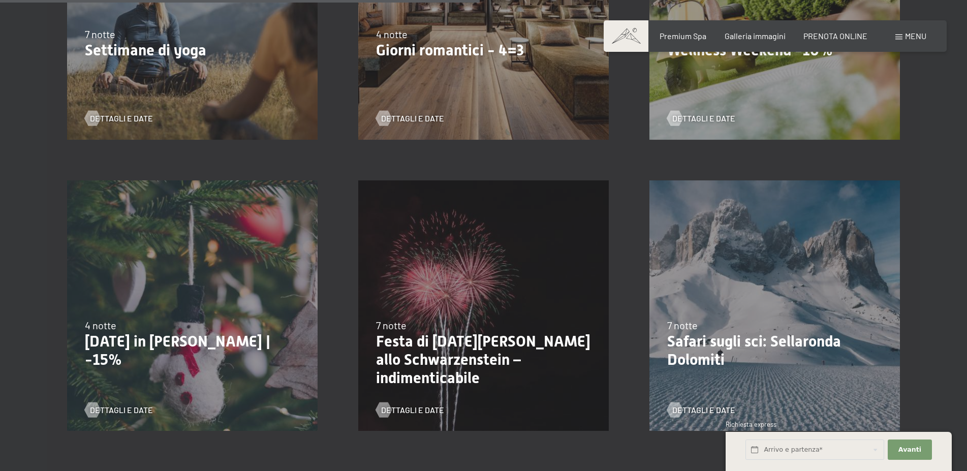
scroll to position [1140, 0]
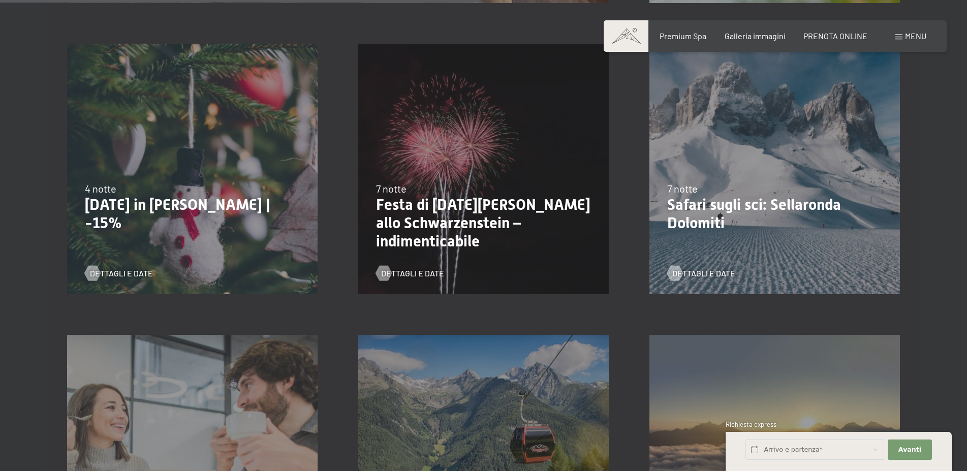
click at [502, 216] on p "Festa di [DATE][PERSON_NAME] allo Schwarzenstein – indimenticabile" at bounding box center [483, 223] width 215 height 55
click at [409, 273] on span "Dettagli e Date" at bounding box center [422, 273] width 63 height 11
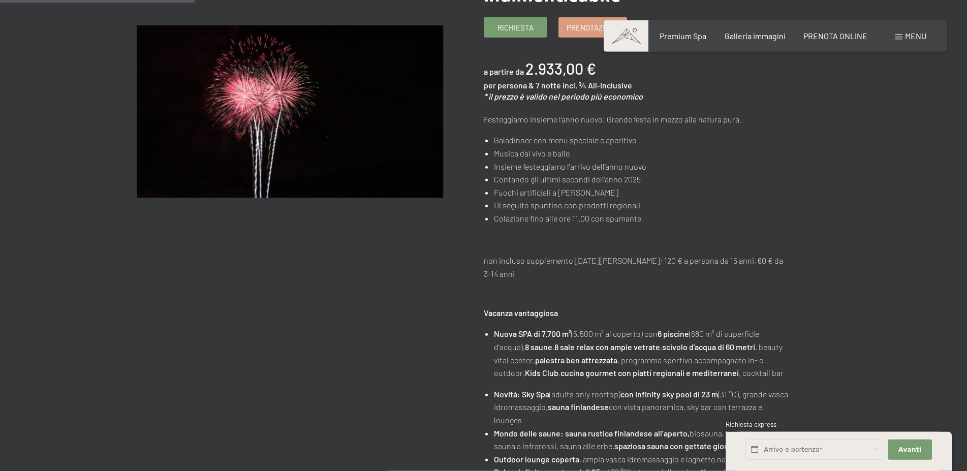
scroll to position [104, 0]
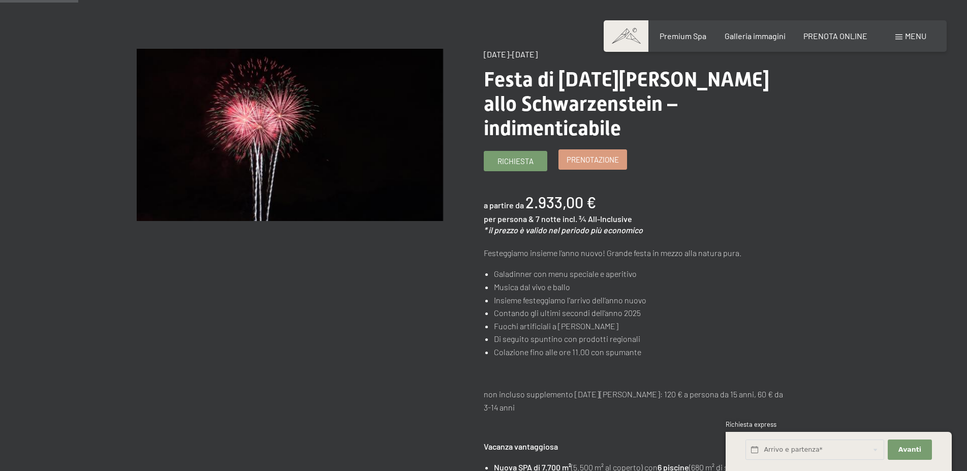
click at [589, 154] on span "Prenotazione" at bounding box center [592, 159] width 52 height 11
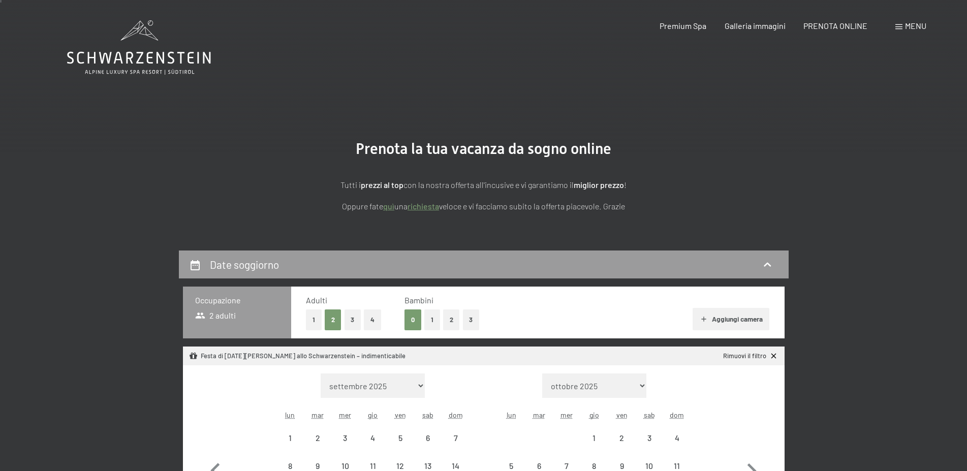
select select "[DATE]"
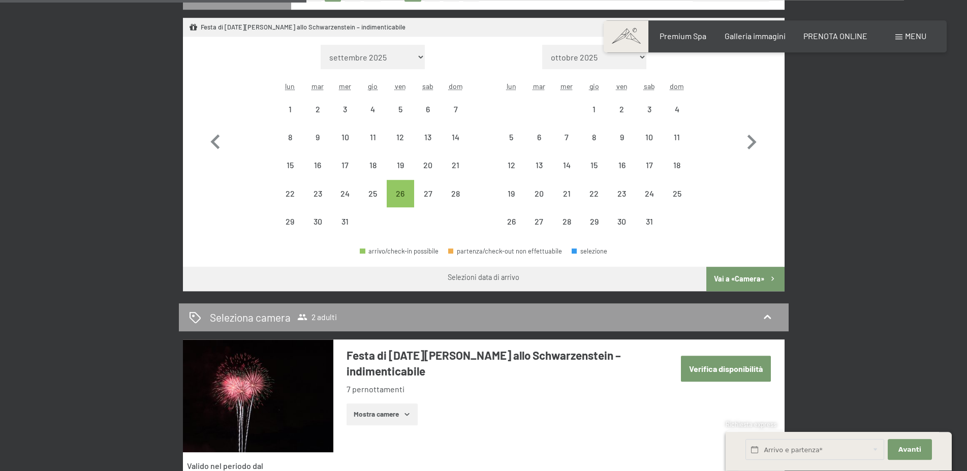
scroll to position [311, 0]
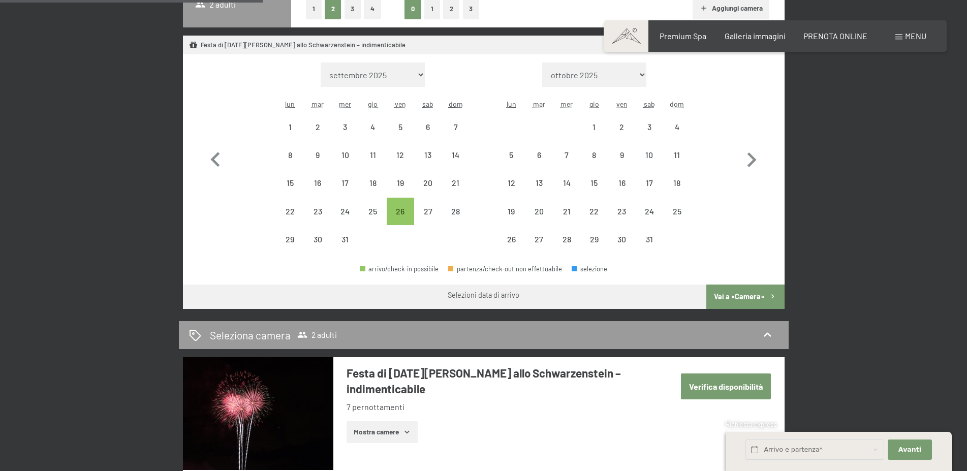
click at [431, 11] on button "1" at bounding box center [432, 8] width 16 height 21
select select "[DATE]"
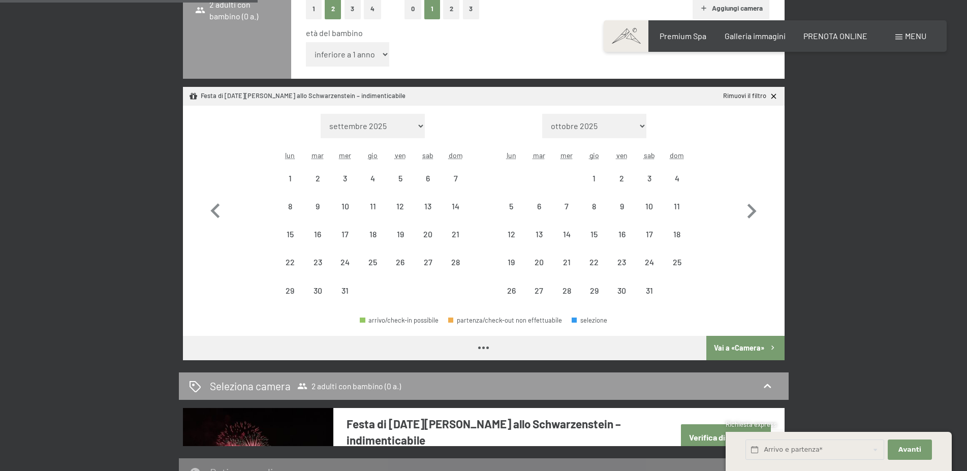
scroll to position [316, 0]
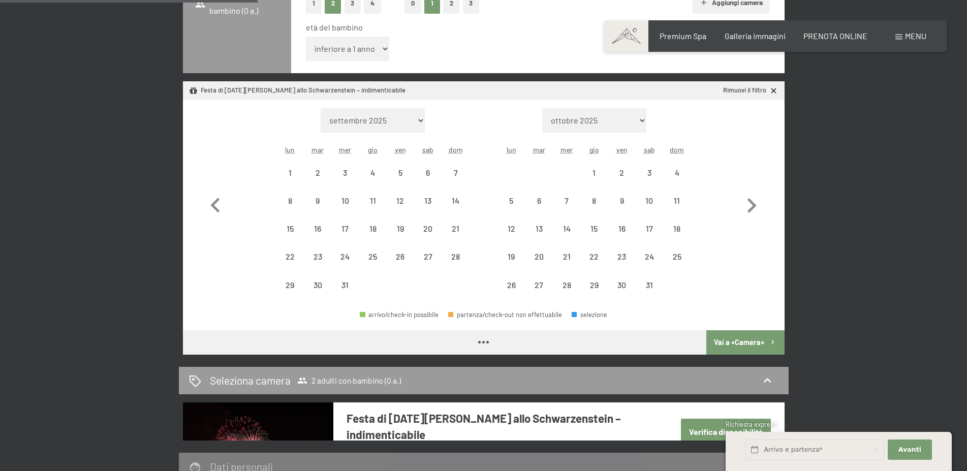
select select "[DATE]"
click at [306, 37] on select "inferiore a 1 anno 1 anno 2 anni 3 anni 4 anni 5 anni 6 anni 7 anni 8 anni 9 an…" at bounding box center [348, 49] width 84 height 24
select select "7"
click option "7 anni" at bounding box center [0, 0] width 0 height 0
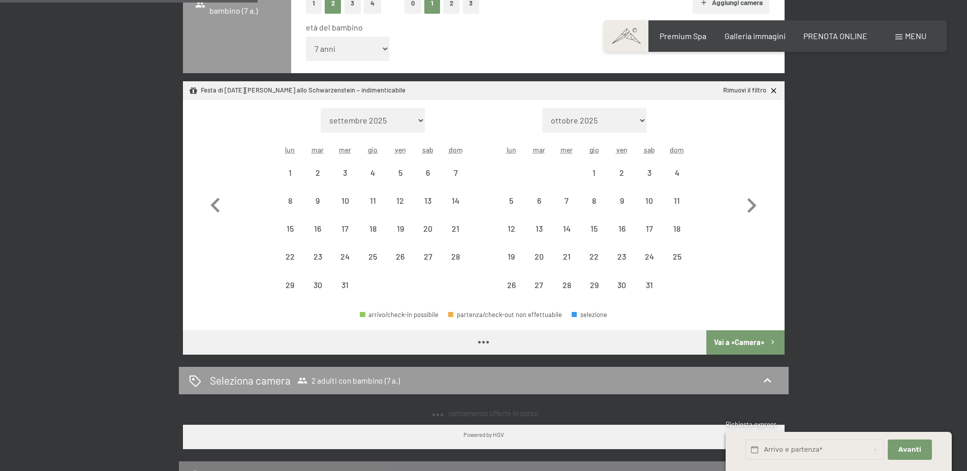
select select "[DATE]"
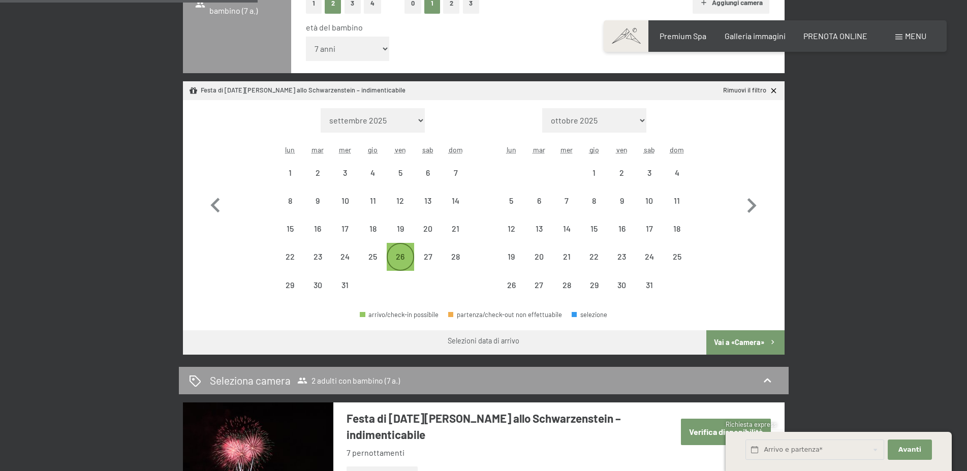
click at [397, 259] on div "26" at bounding box center [400, 264] width 25 height 25
select select "[DATE]"
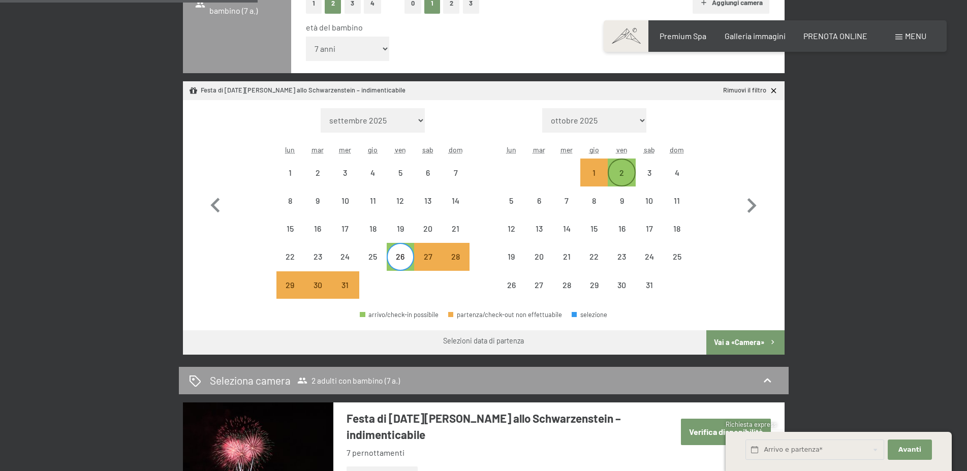
click at [624, 162] on div "2" at bounding box center [620, 171] width 25 height 25
select select "[DATE]"
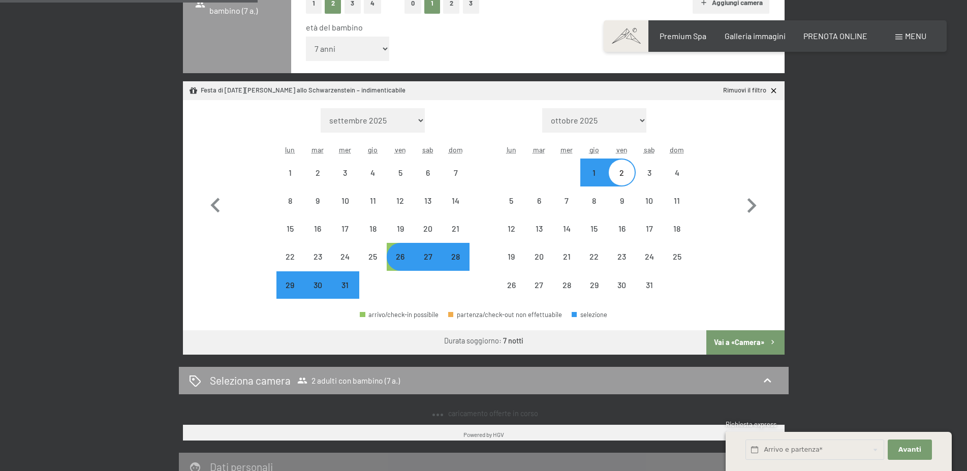
select select "[DATE]"
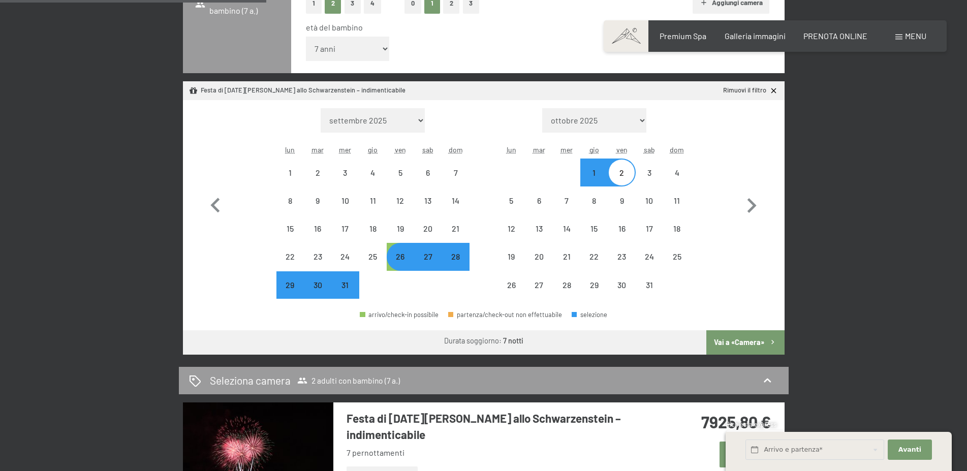
scroll to position [575, 0]
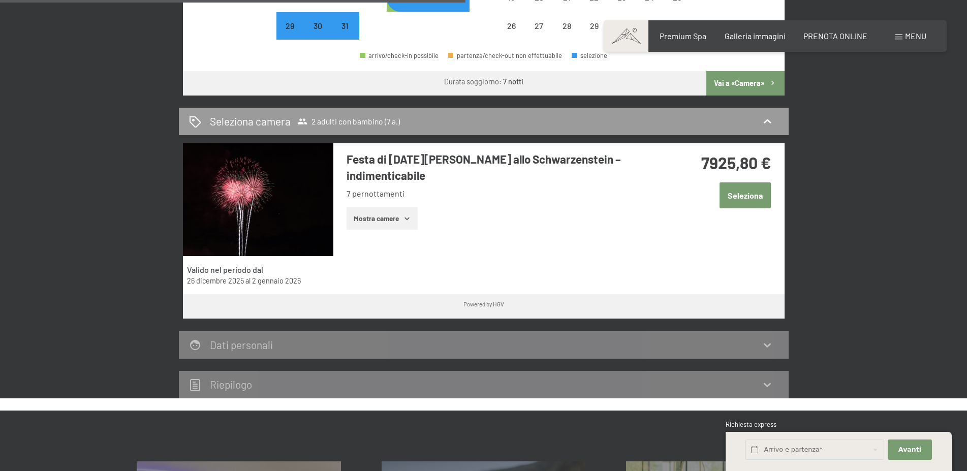
click at [383, 210] on button "Mostra camere" at bounding box center [381, 218] width 71 height 22
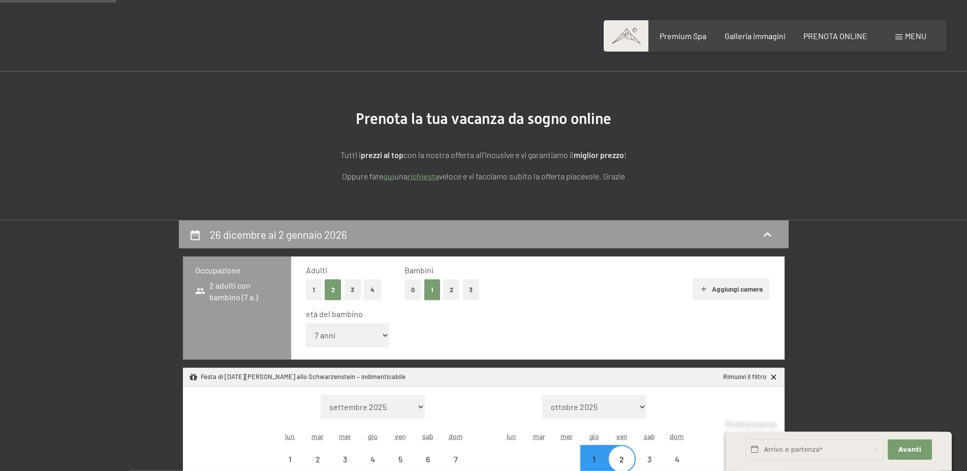
scroll to position [0, 0]
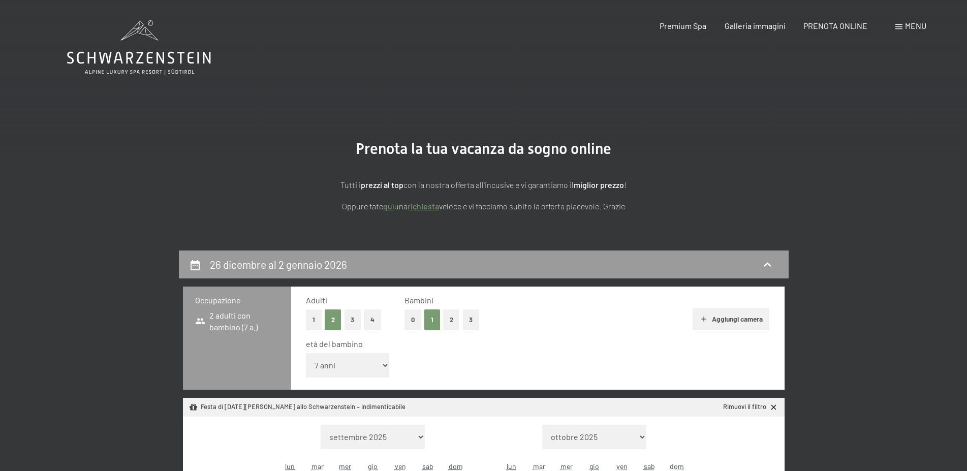
click at [413, 318] on button "0" at bounding box center [412, 319] width 17 height 21
select select "[DATE]"
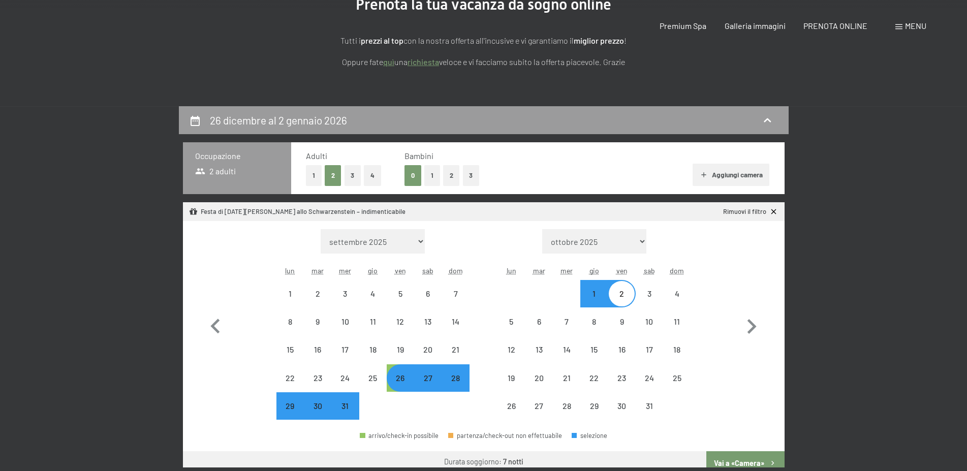
scroll to position [311, 0]
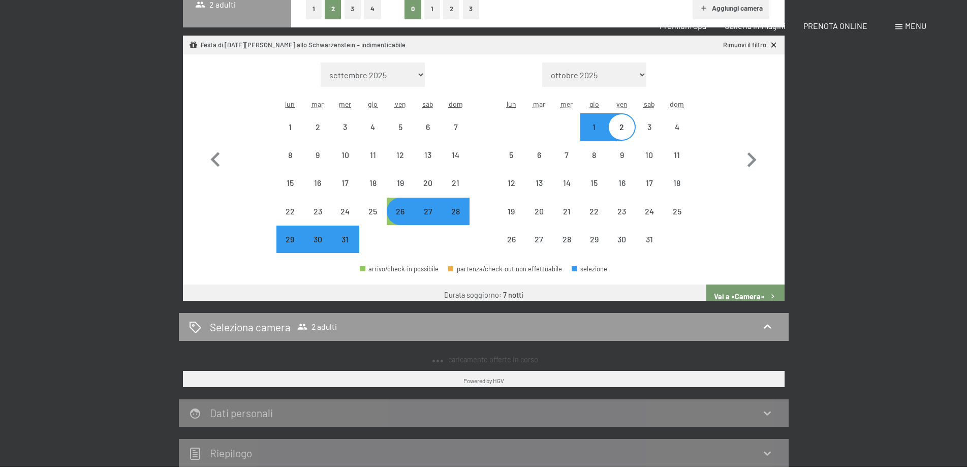
select select "[DATE]"
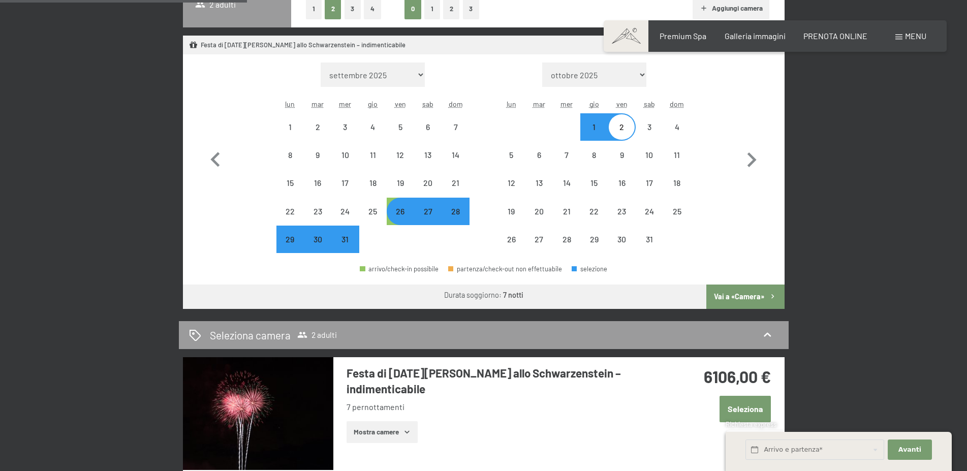
click at [411, 421] on button "Mostra camere" at bounding box center [381, 432] width 71 height 22
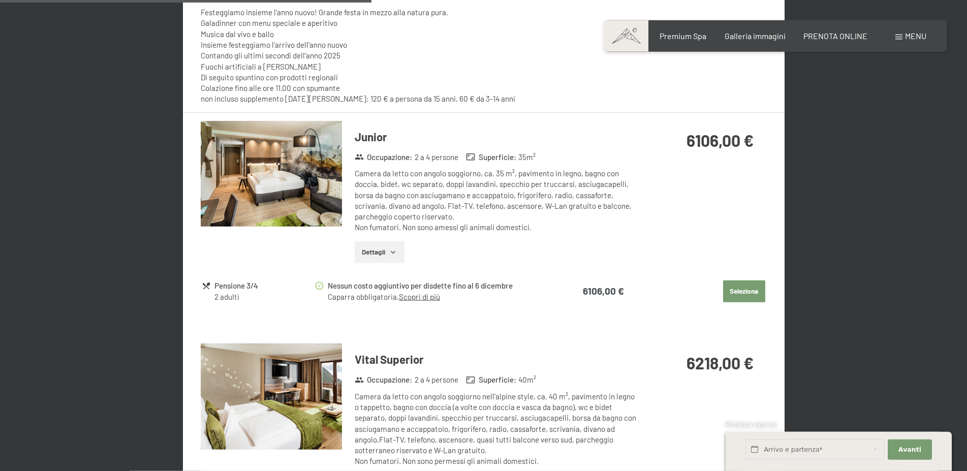
scroll to position [777, 0]
